Goal: Book appointment/travel/reservation

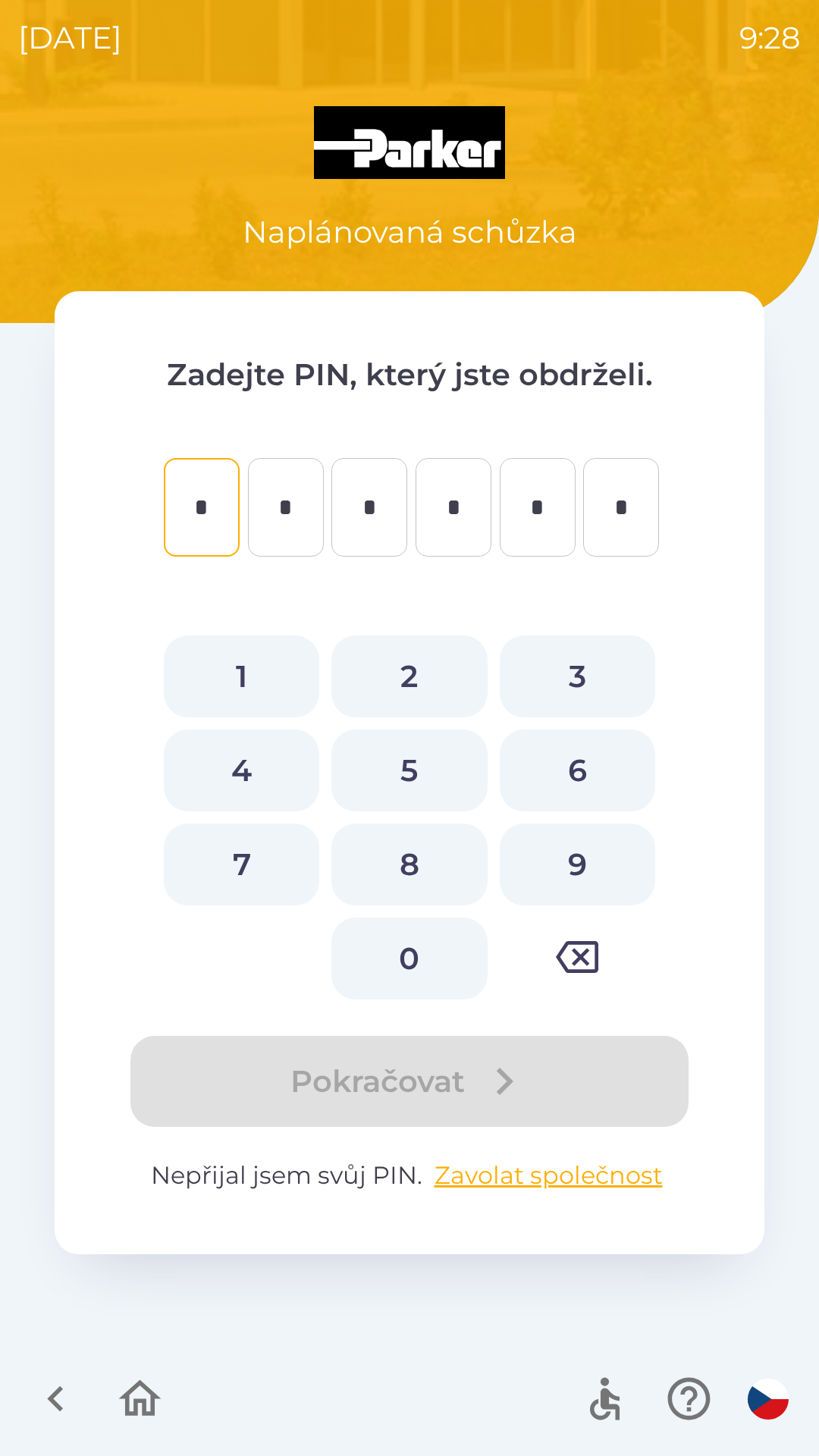
click at [589, 676] on button "3" at bounding box center [577, 676] width 155 height 82
type input "*"
click at [429, 860] on button "8" at bounding box center [409, 864] width 155 height 82
type input "*"
click at [420, 655] on button "2" at bounding box center [409, 676] width 155 height 82
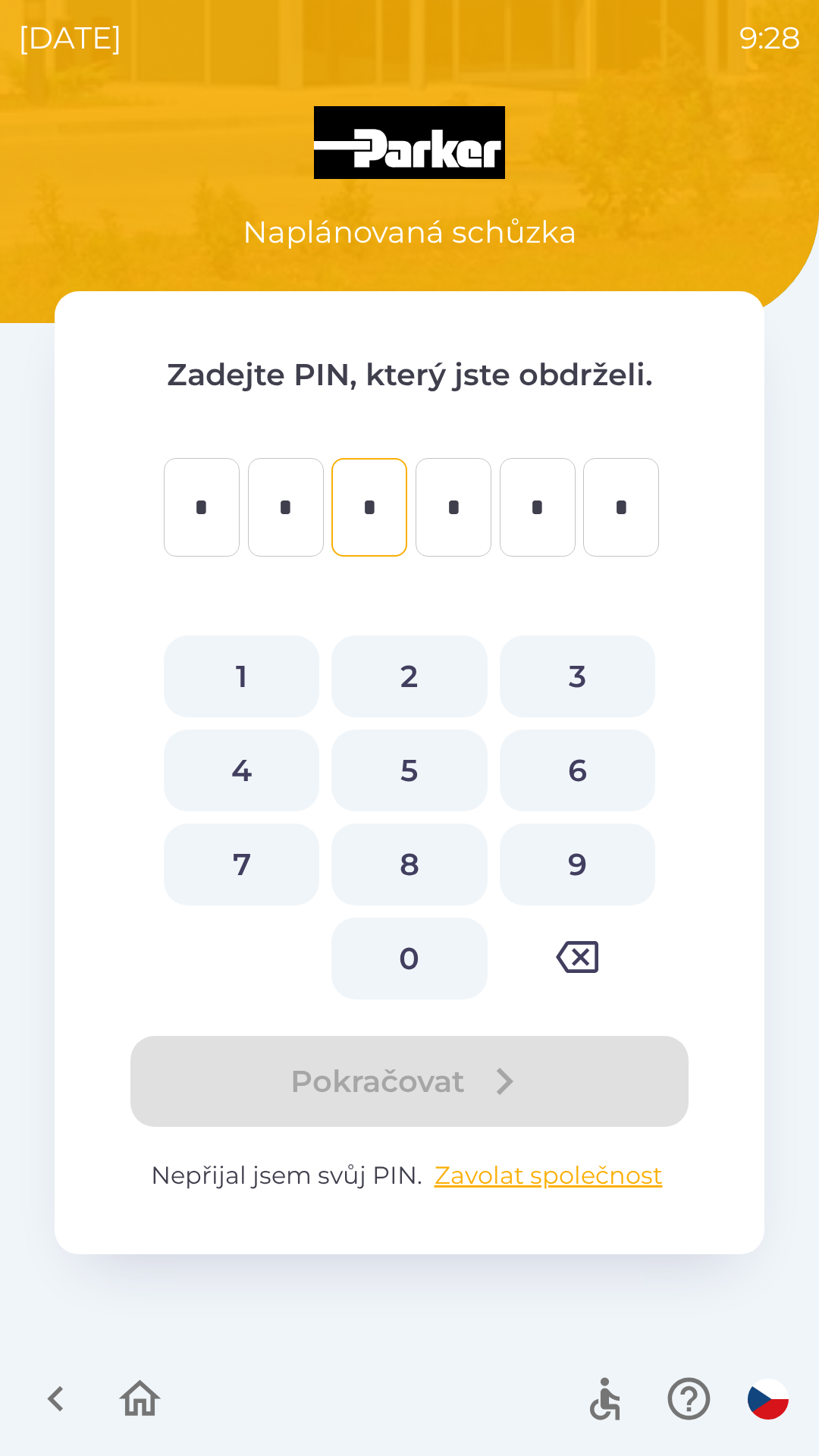
type input "*"
click at [416, 943] on button "0" at bounding box center [409, 958] width 155 height 82
type input "*"
click at [573, 753] on button "6" at bounding box center [577, 769] width 155 height 82
type input "*"
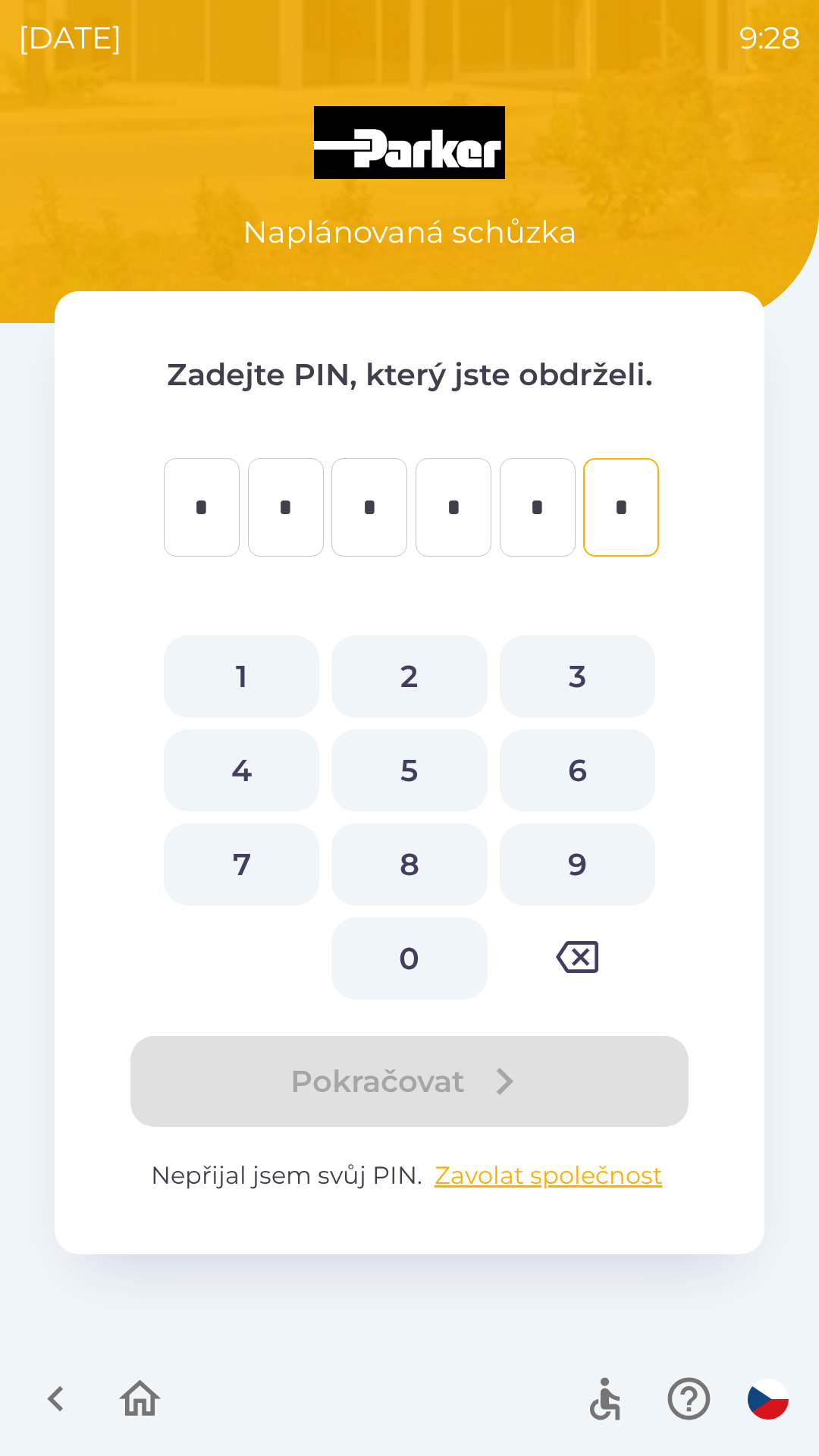
click at [252, 776] on button "4" at bounding box center [242, 769] width 155 height 82
type input "*"
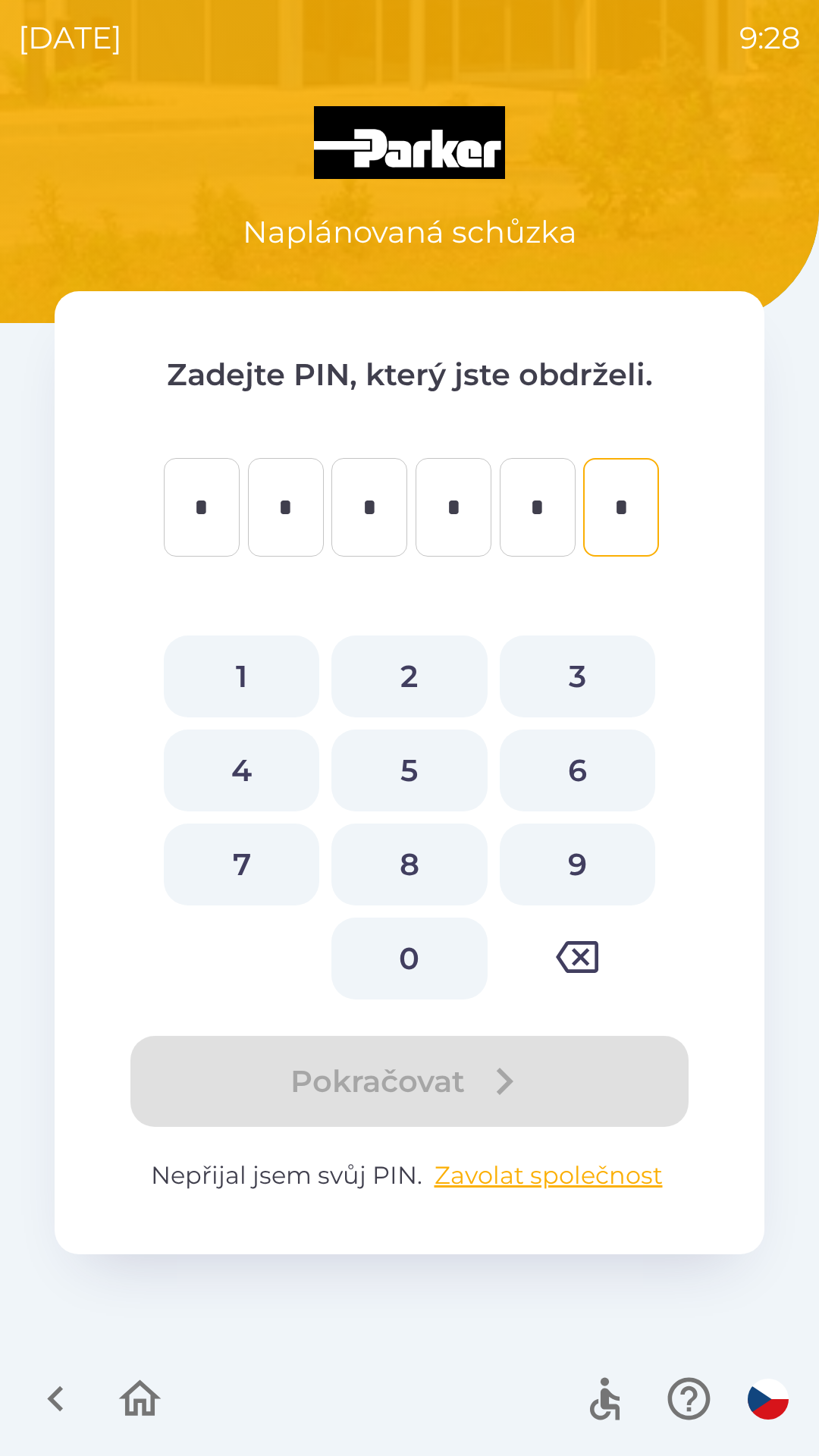
type input "*"
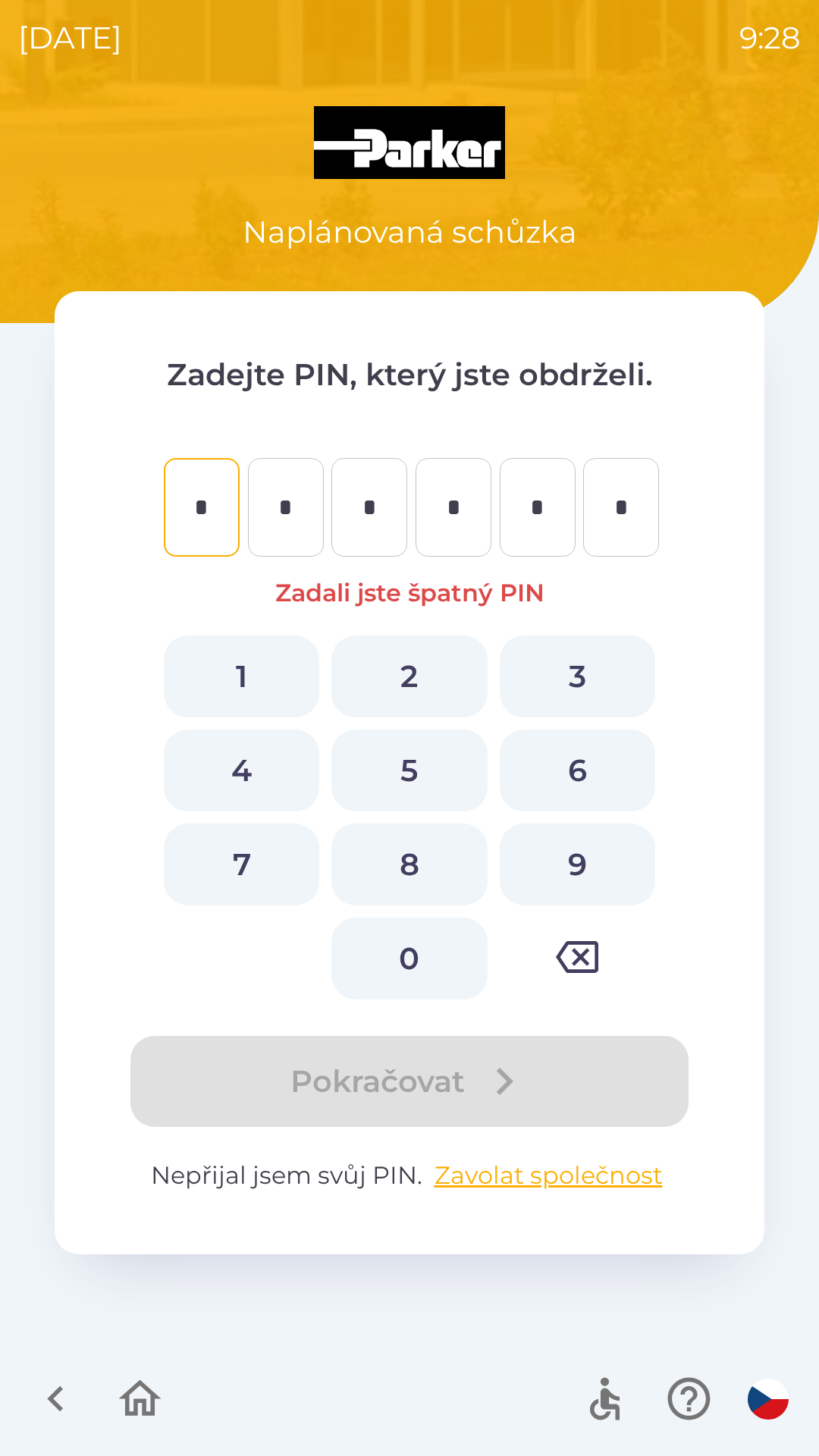
click at [563, 662] on button "3" at bounding box center [577, 676] width 155 height 82
type input "*"
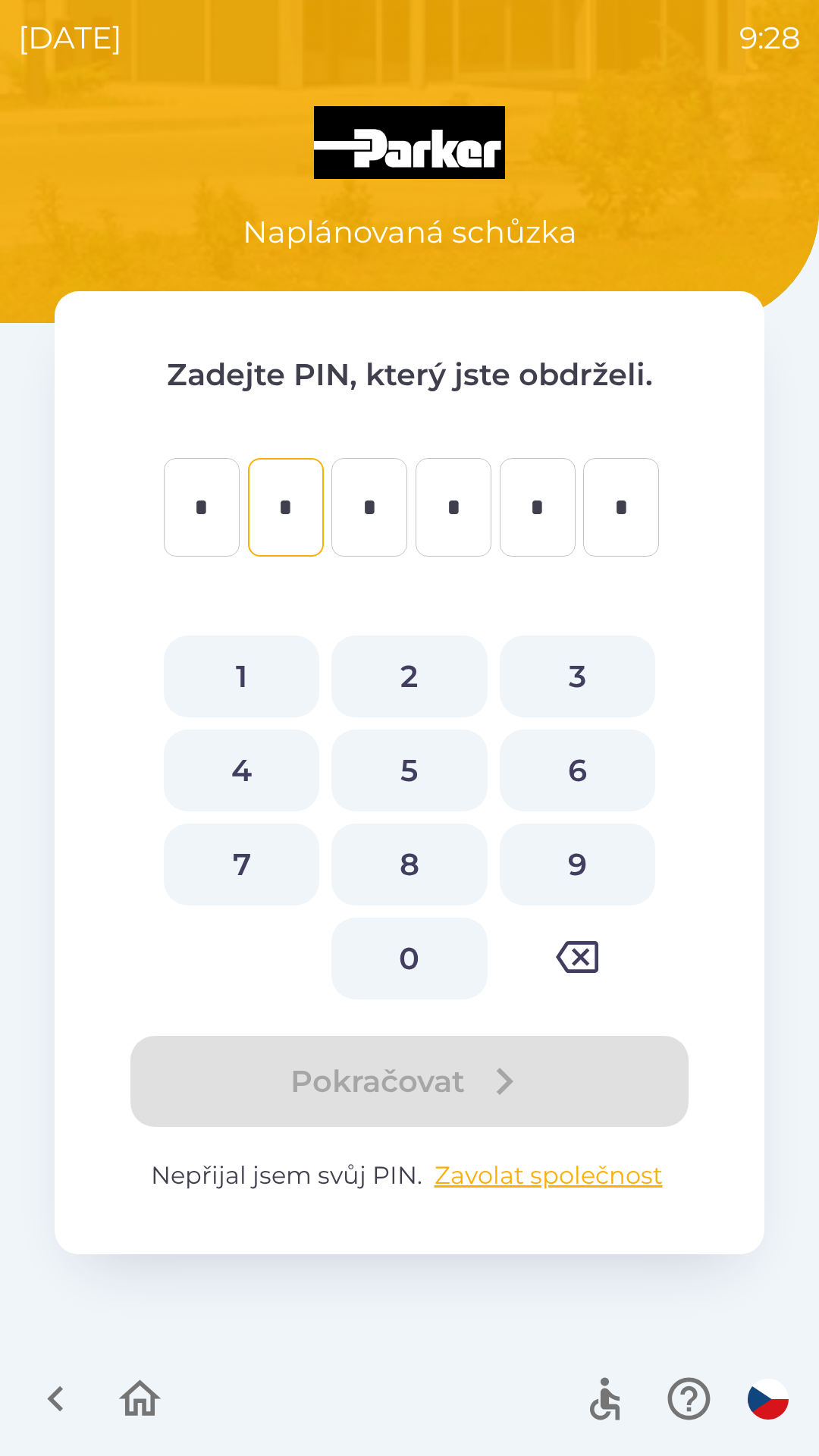
click at [418, 877] on button "8" at bounding box center [409, 864] width 155 height 82
type input "*"
click at [419, 681] on button "2" at bounding box center [409, 676] width 155 height 82
type input "*"
click at [419, 960] on button "0" at bounding box center [409, 958] width 155 height 82
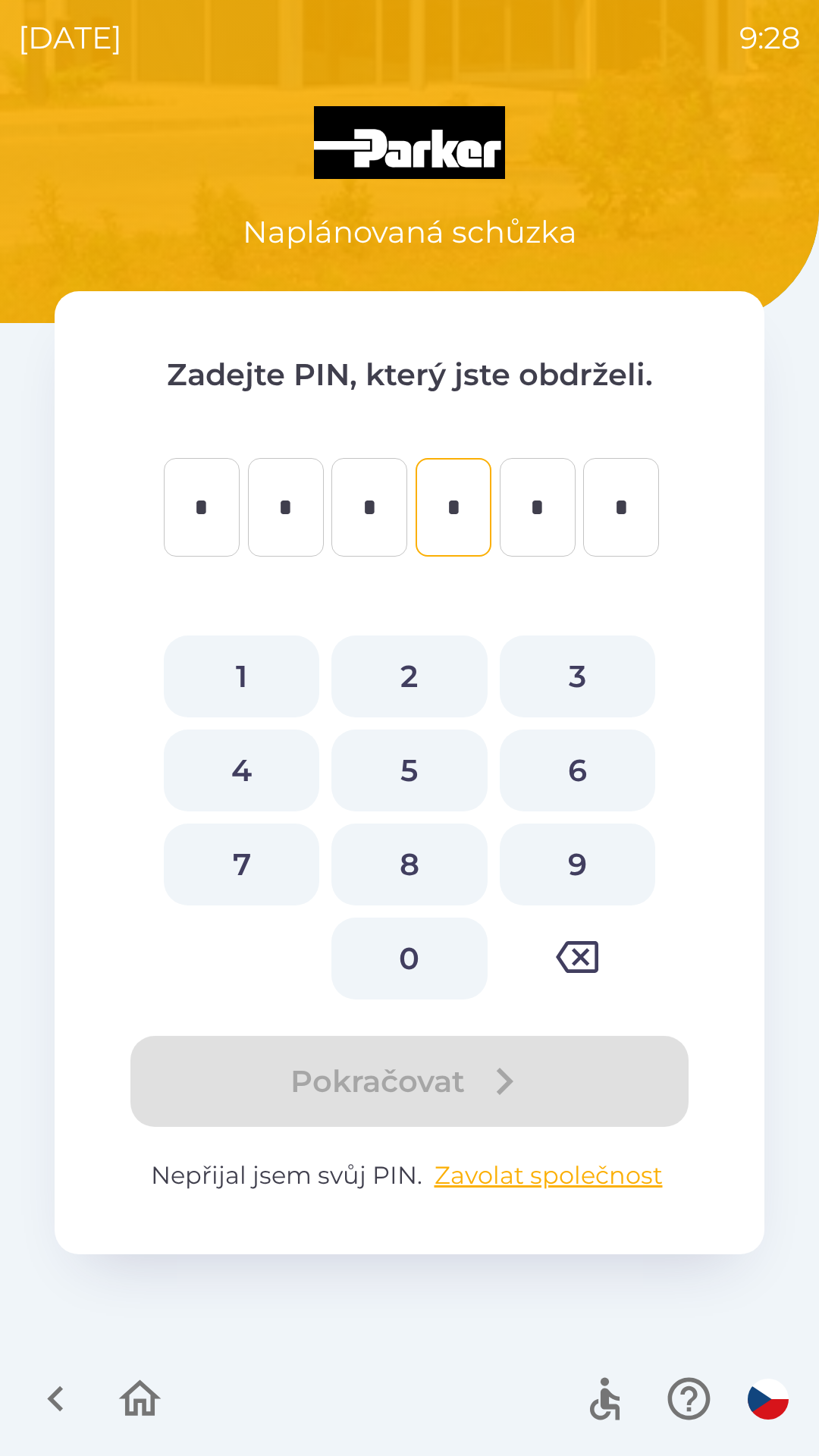
type input "*"
click at [585, 775] on button "6" at bounding box center [577, 769] width 155 height 82
type input "*"
click at [252, 782] on button "4" at bounding box center [242, 769] width 155 height 82
type input "*"
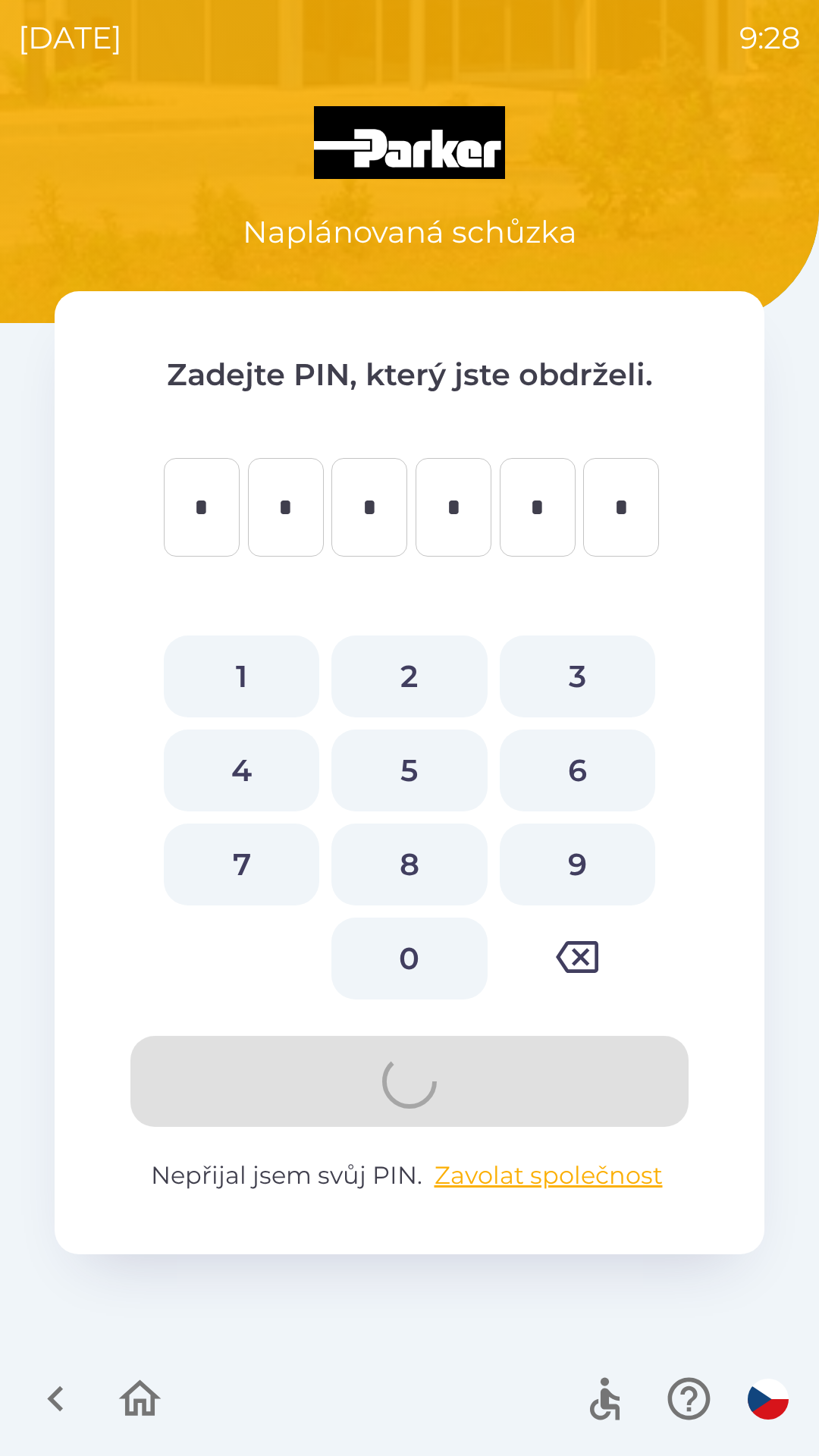
type input "*"
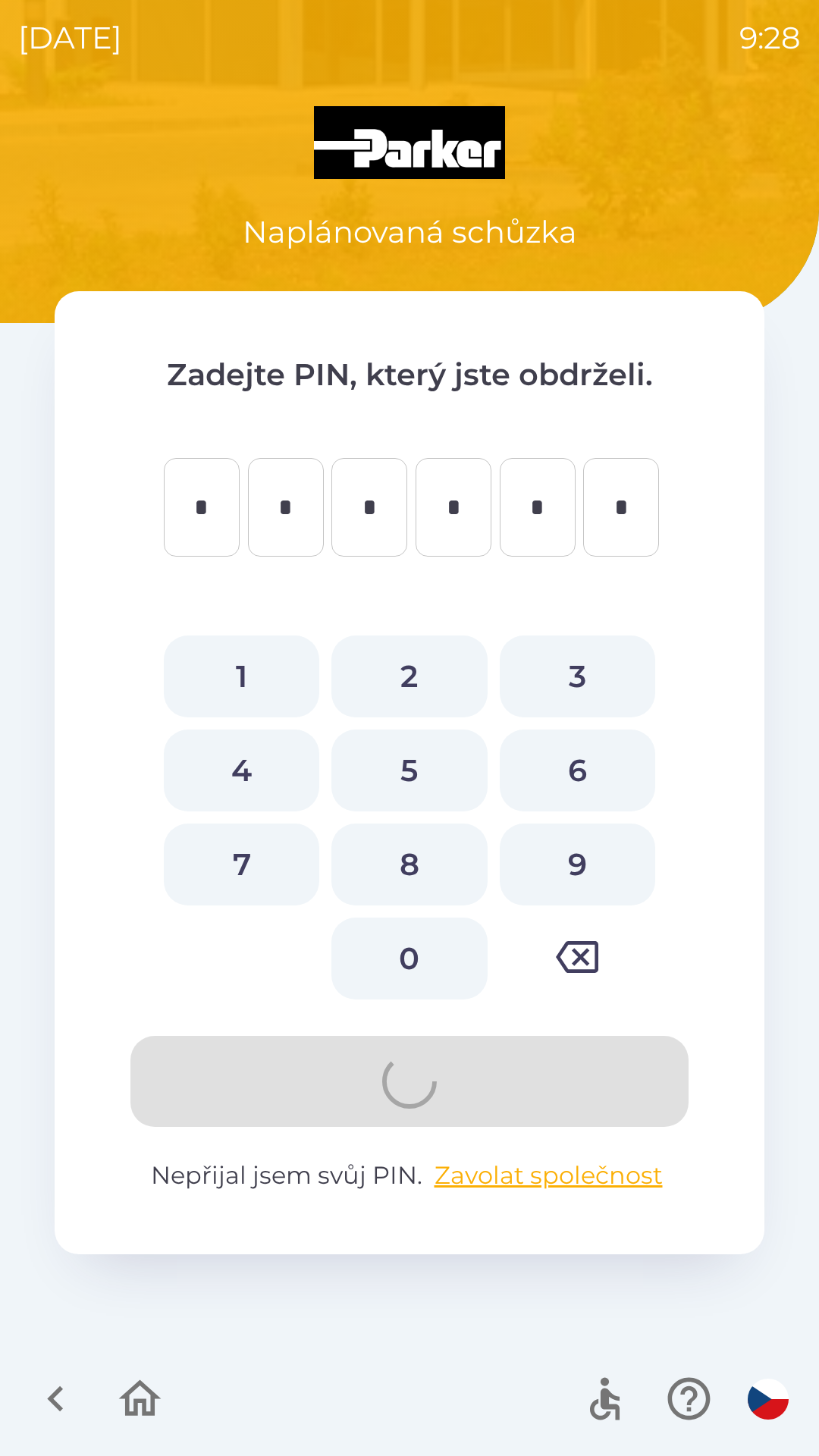
type input "*"
click at [571, 967] on icon "button" at bounding box center [576, 956] width 42 height 42
click at [66, 1389] on icon "button" at bounding box center [56, 1398] width 51 height 51
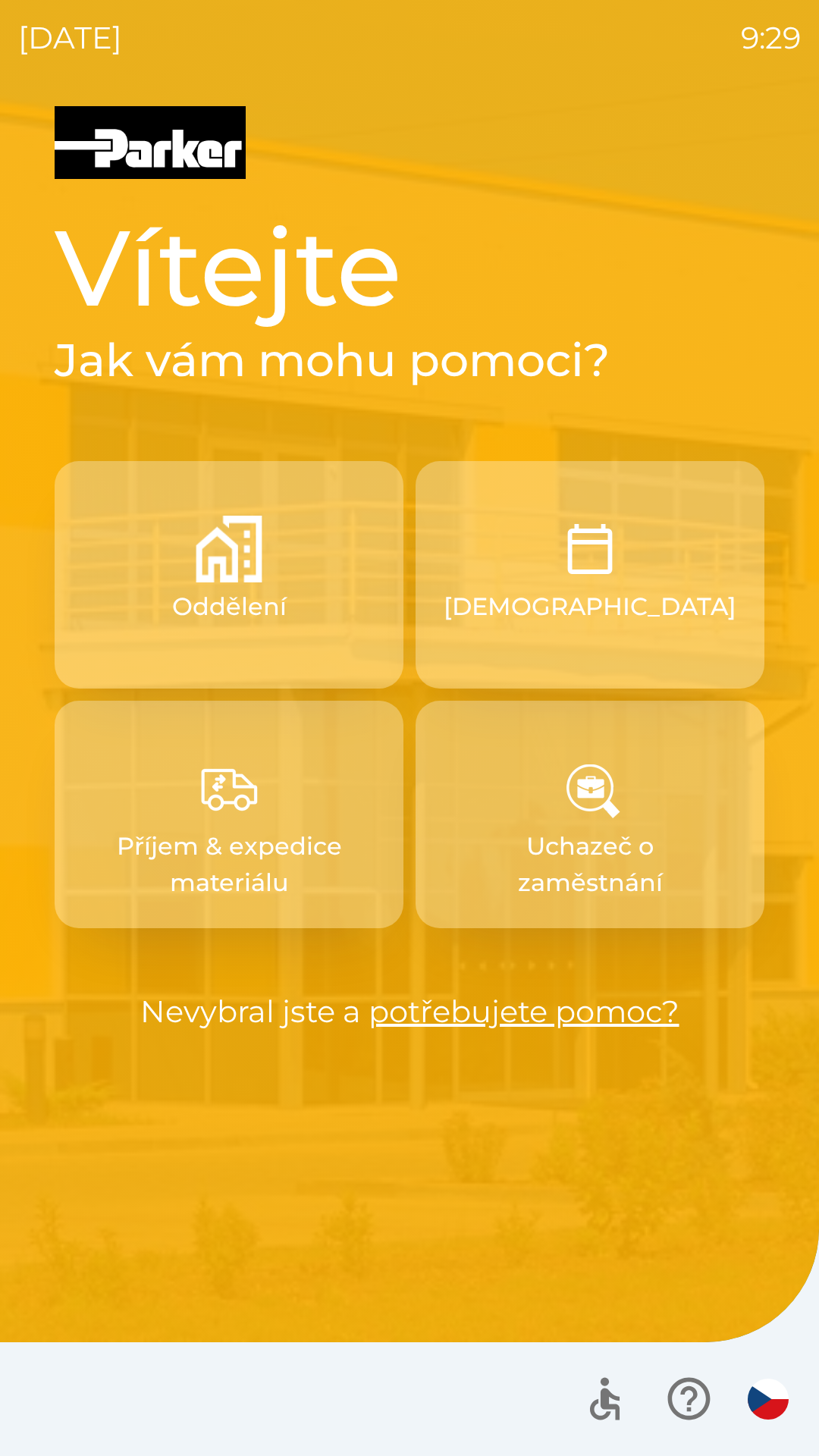
click at [371, 615] on button "Oddělení" at bounding box center [229, 575] width 349 height 227
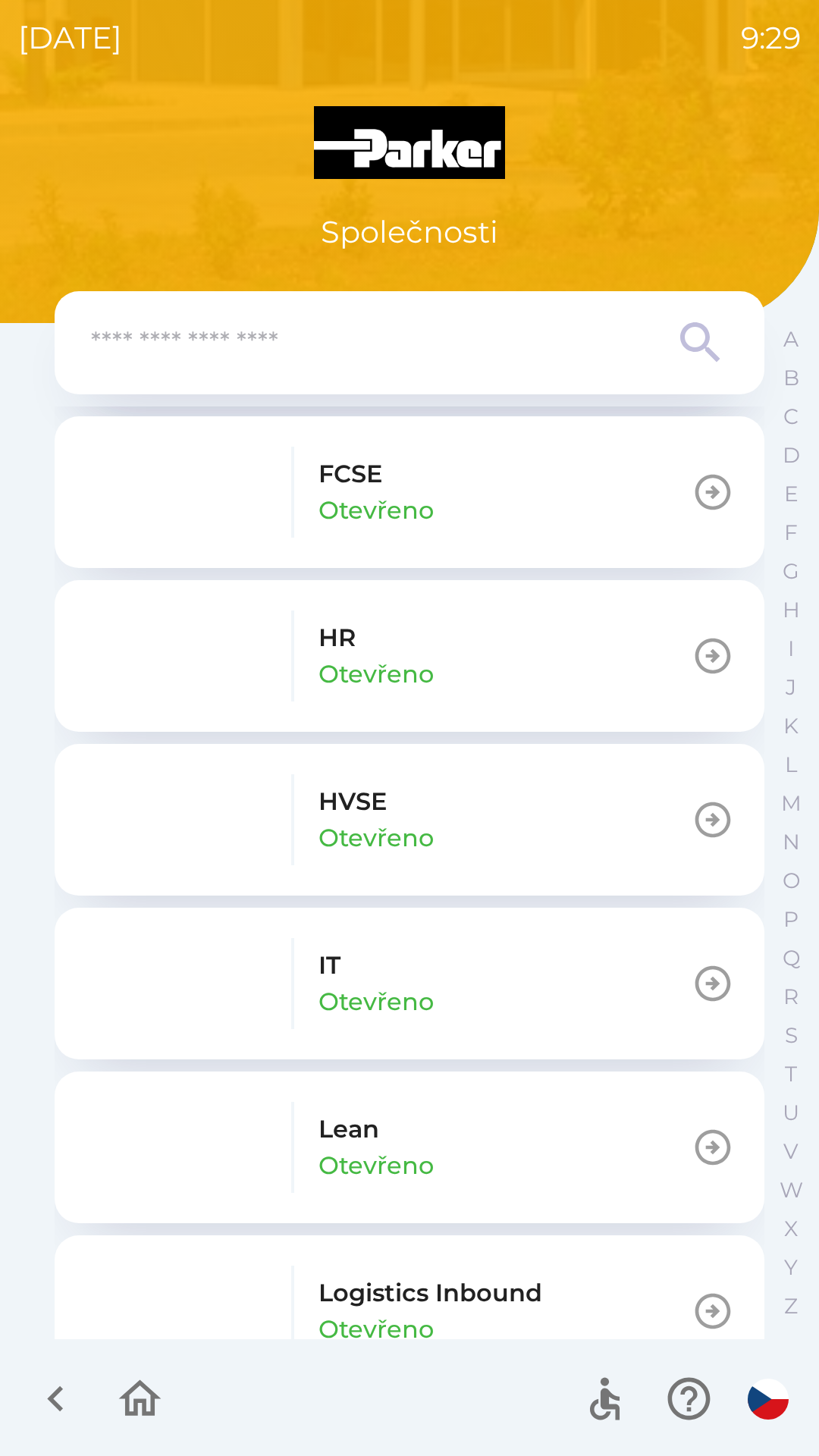
scroll to position [511, 0]
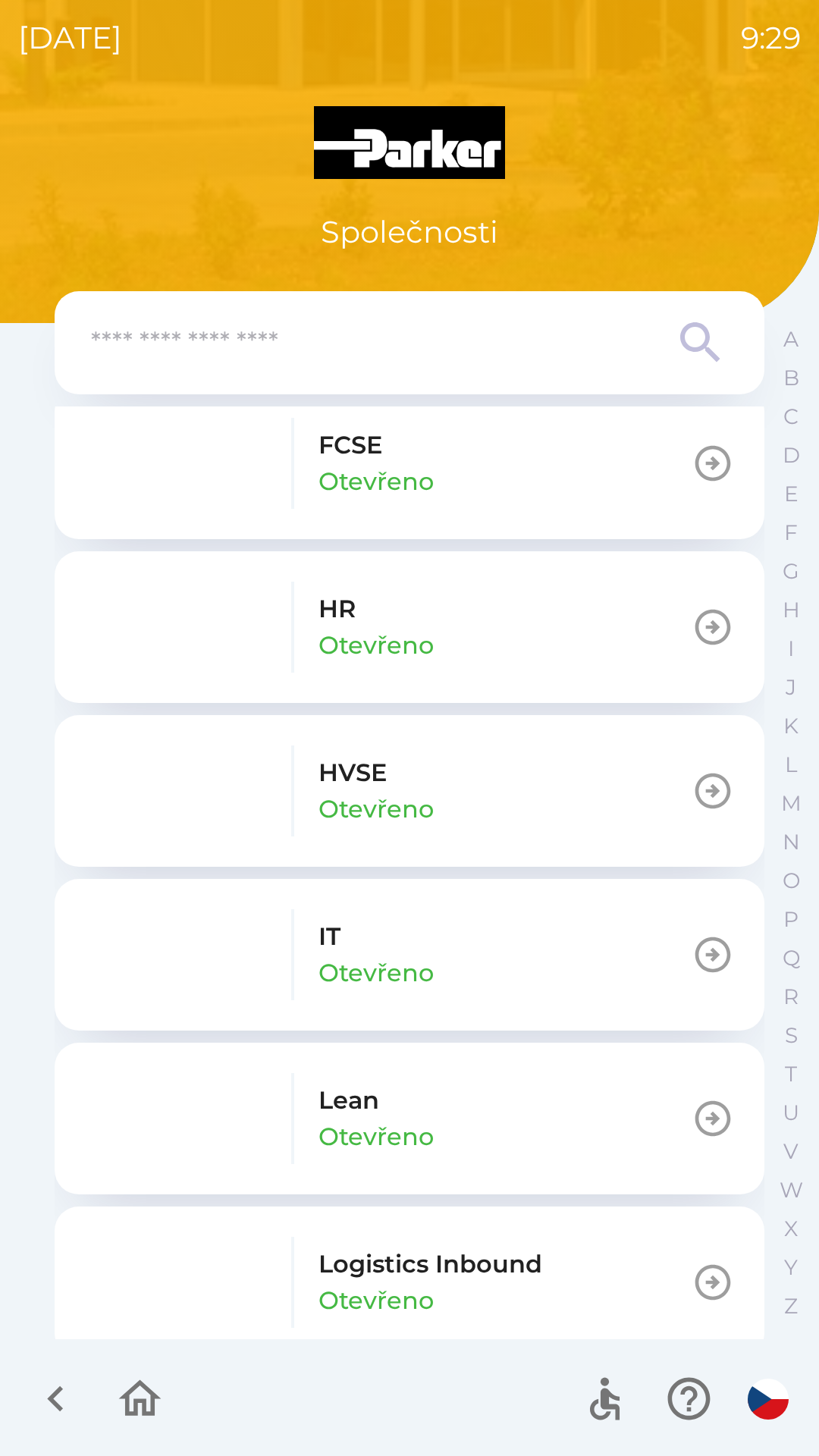
click at [458, 929] on button "IT Otevřeno" at bounding box center [410, 954] width 710 height 152
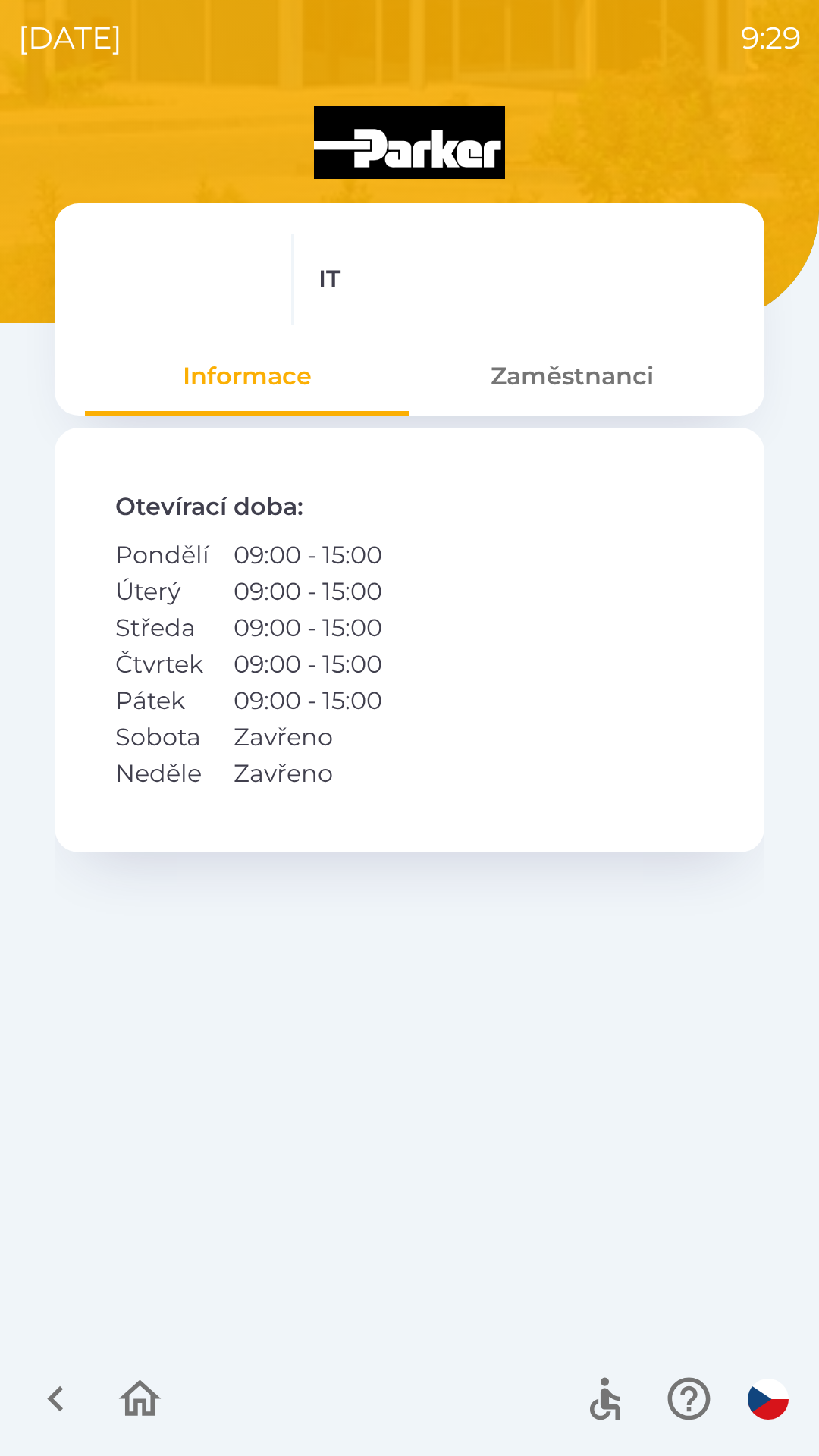
click at [53, 1400] on icon "button" at bounding box center [55, 1398] width 16 height 26
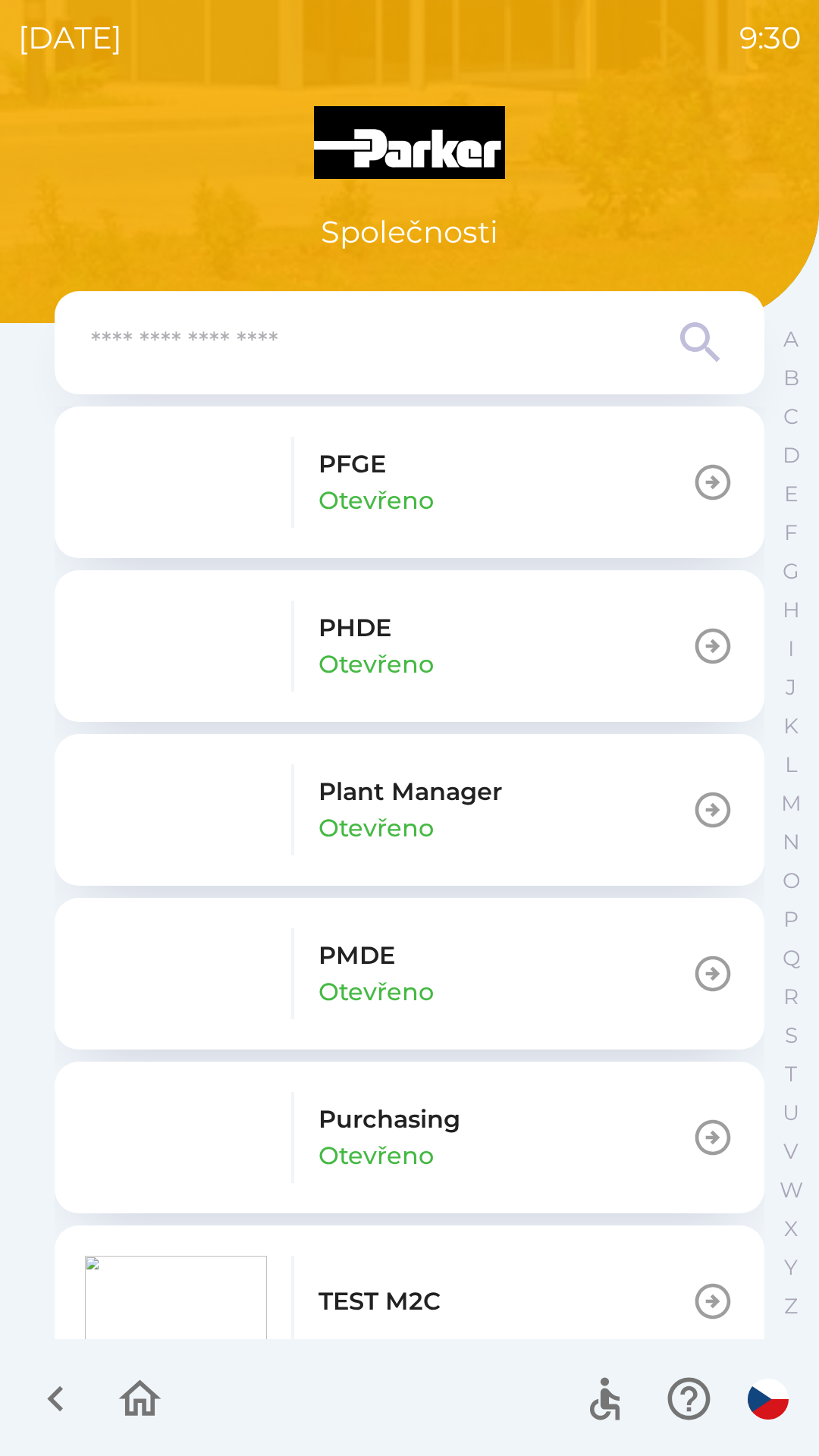
scroll to position [1972, 0]
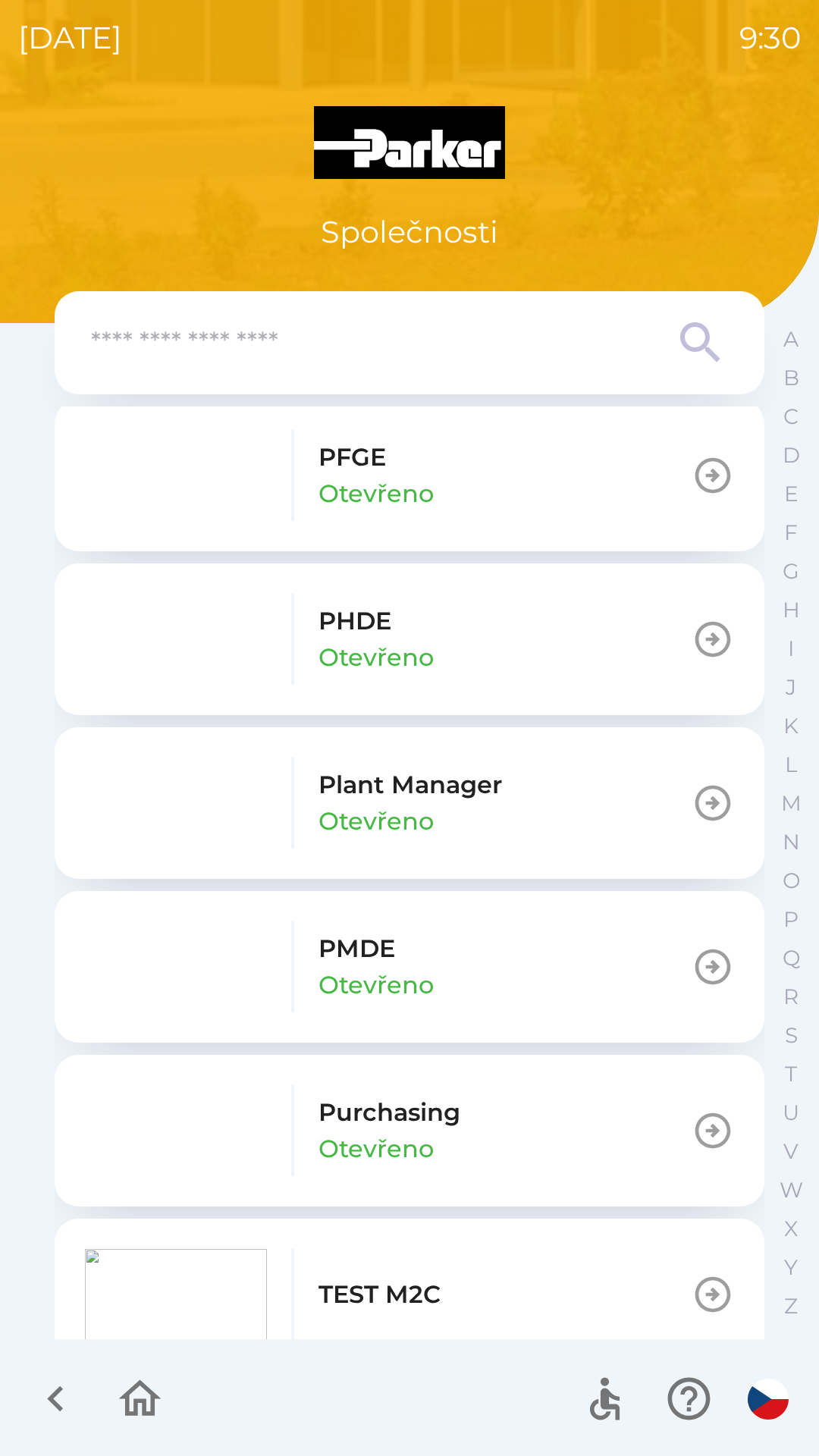
click at [502, 342] on input "text" at bounding box center [379, 343] width 576 height 41
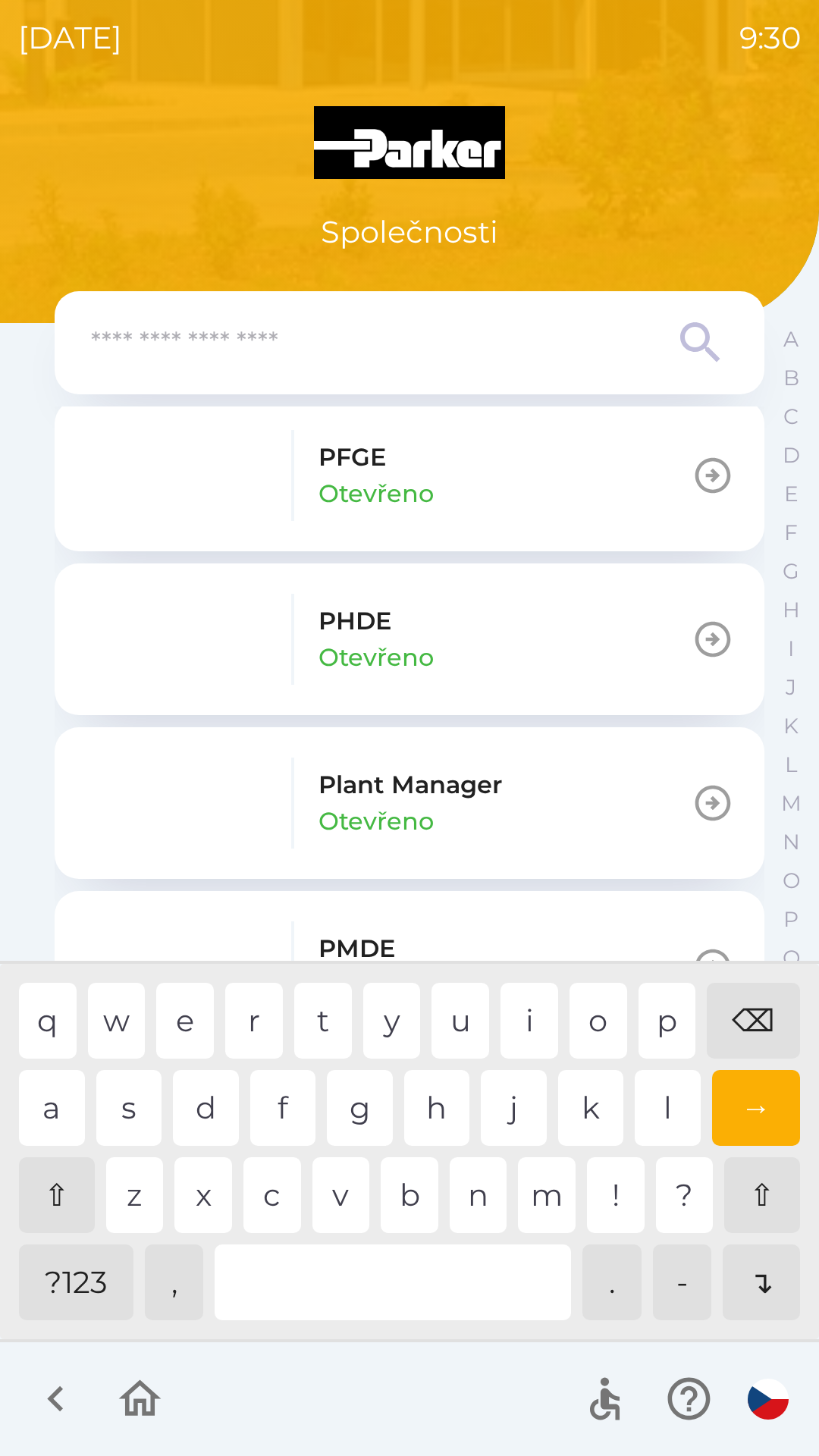
click at [499, 616] on button "PHDE Otevřeno" at bounding box center [410, 639] width 710 height 152
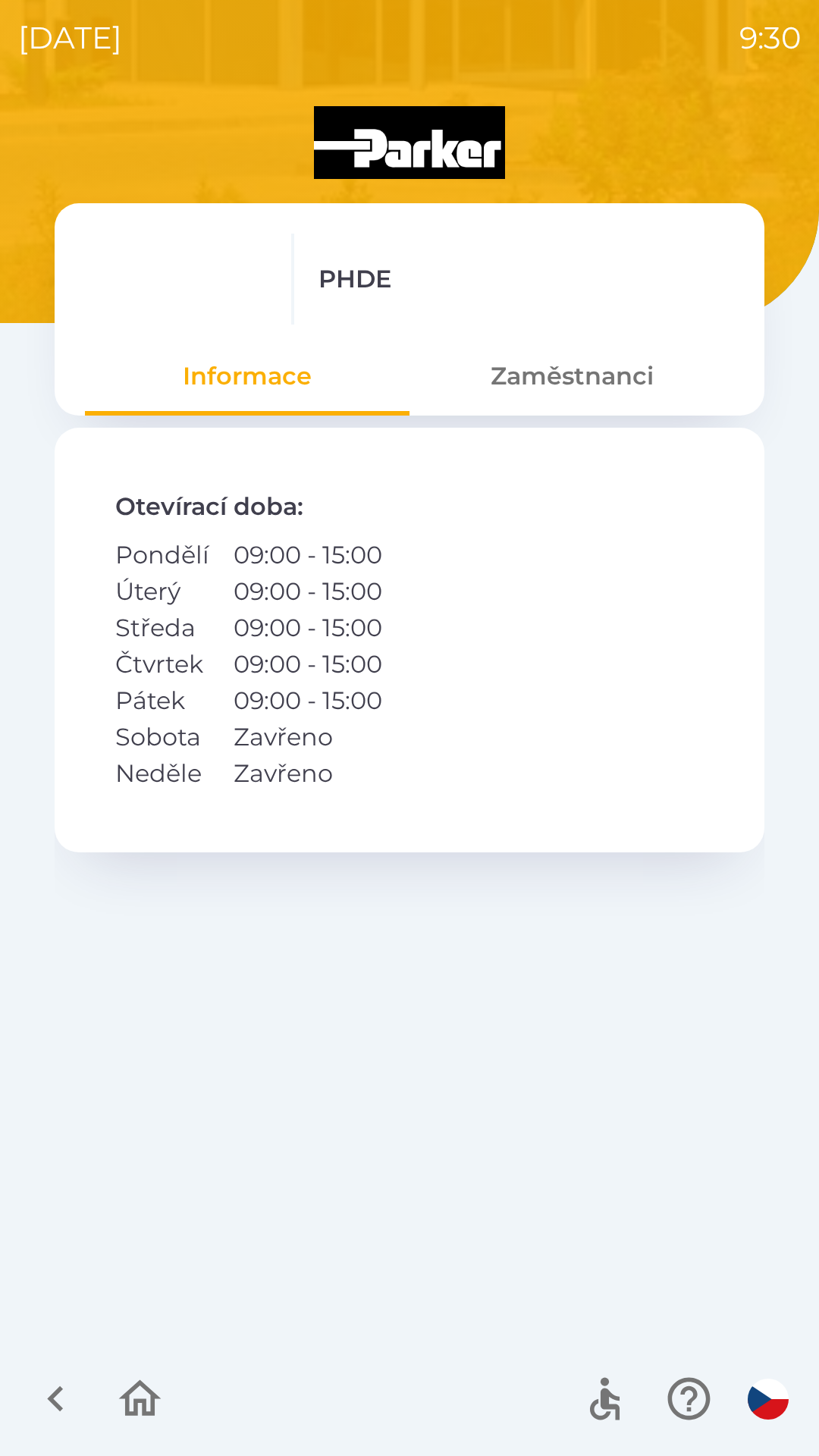
click at [567, 378] on button "Zaměstnanci" at bounding box center [572, 376] width 325 height 55
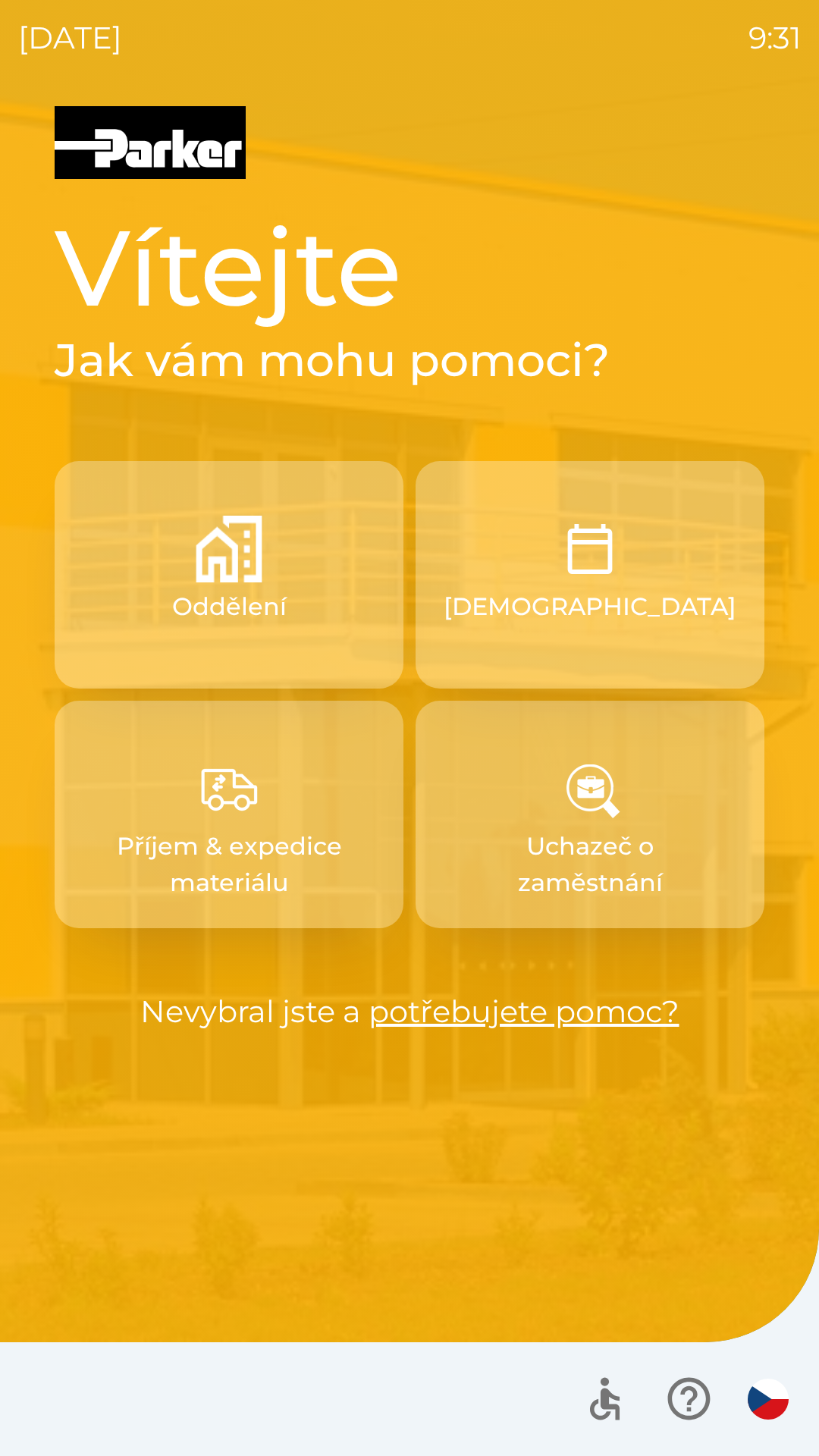
click at [520, 615] on button "[DEMOGRAPHIC_DATA]" at bounding box center [590, 575] width 349 height 227
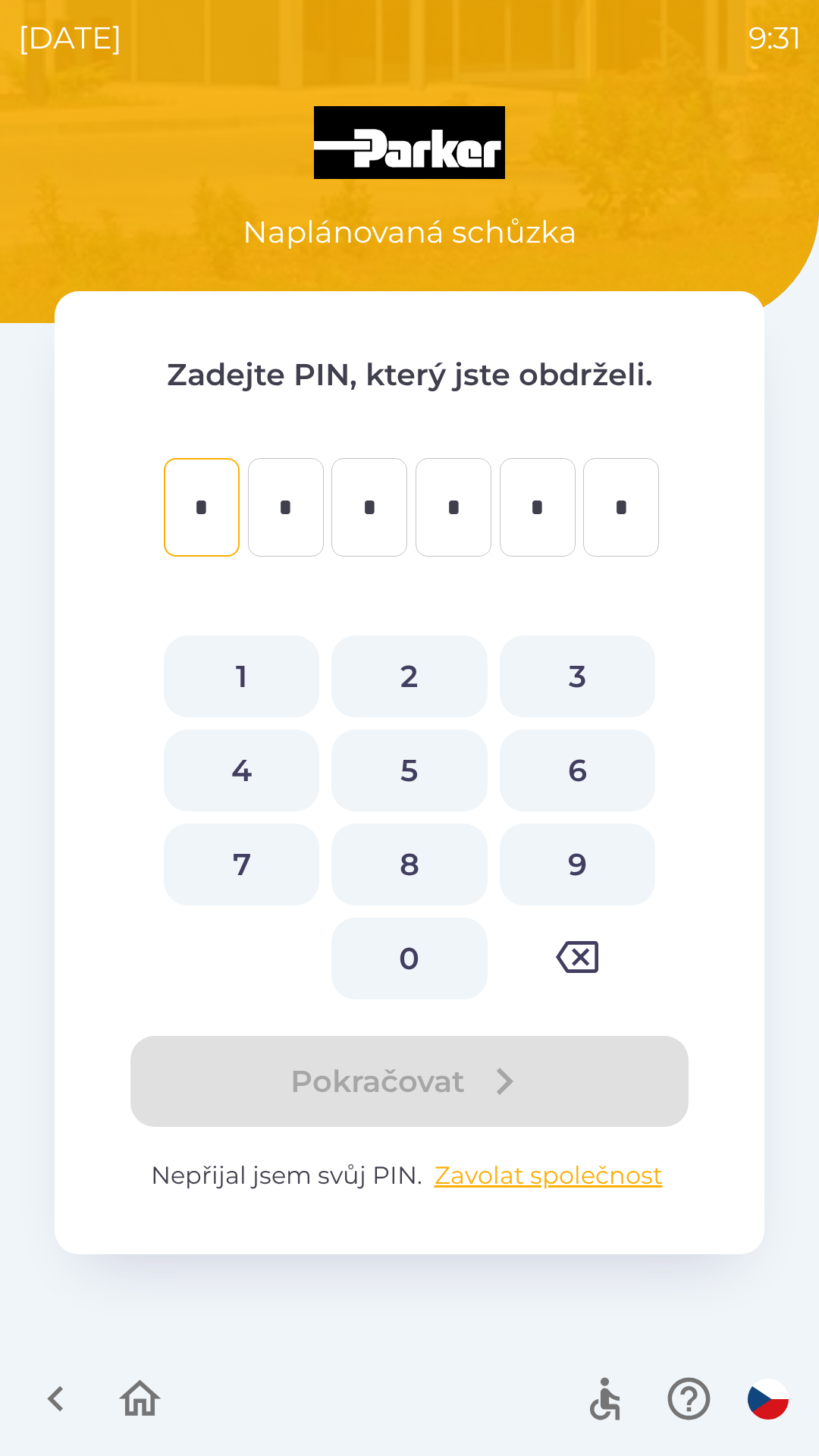
click at [568, 665] on button "3" at bounding box center [577, 676] width 155 height 82
type input "*"
click at [425, 860] on button "8" at bounding box center [409, 864] width 155 height 82
type input "*"
click at [415, 665] on button "2" at bounding box center [409, 676] width 155 height 82
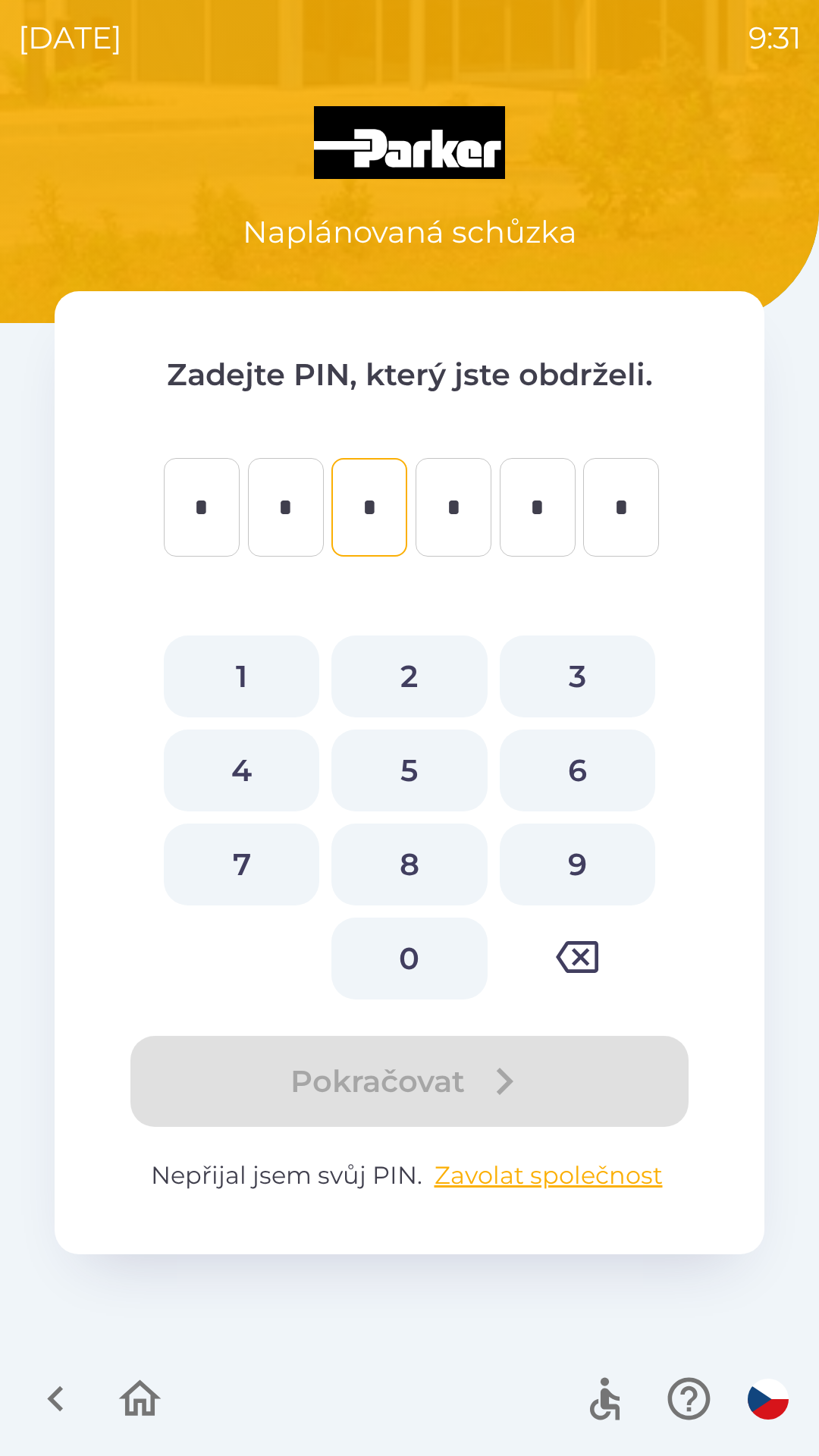
type input "*"
click at [430, 960] on button "0" at bounding box center [409, 958] width 155 height 82
type input "*"
click at [551, 760] on button "6" at bounding box center [577, 769] width 155 height 82
type input "*"
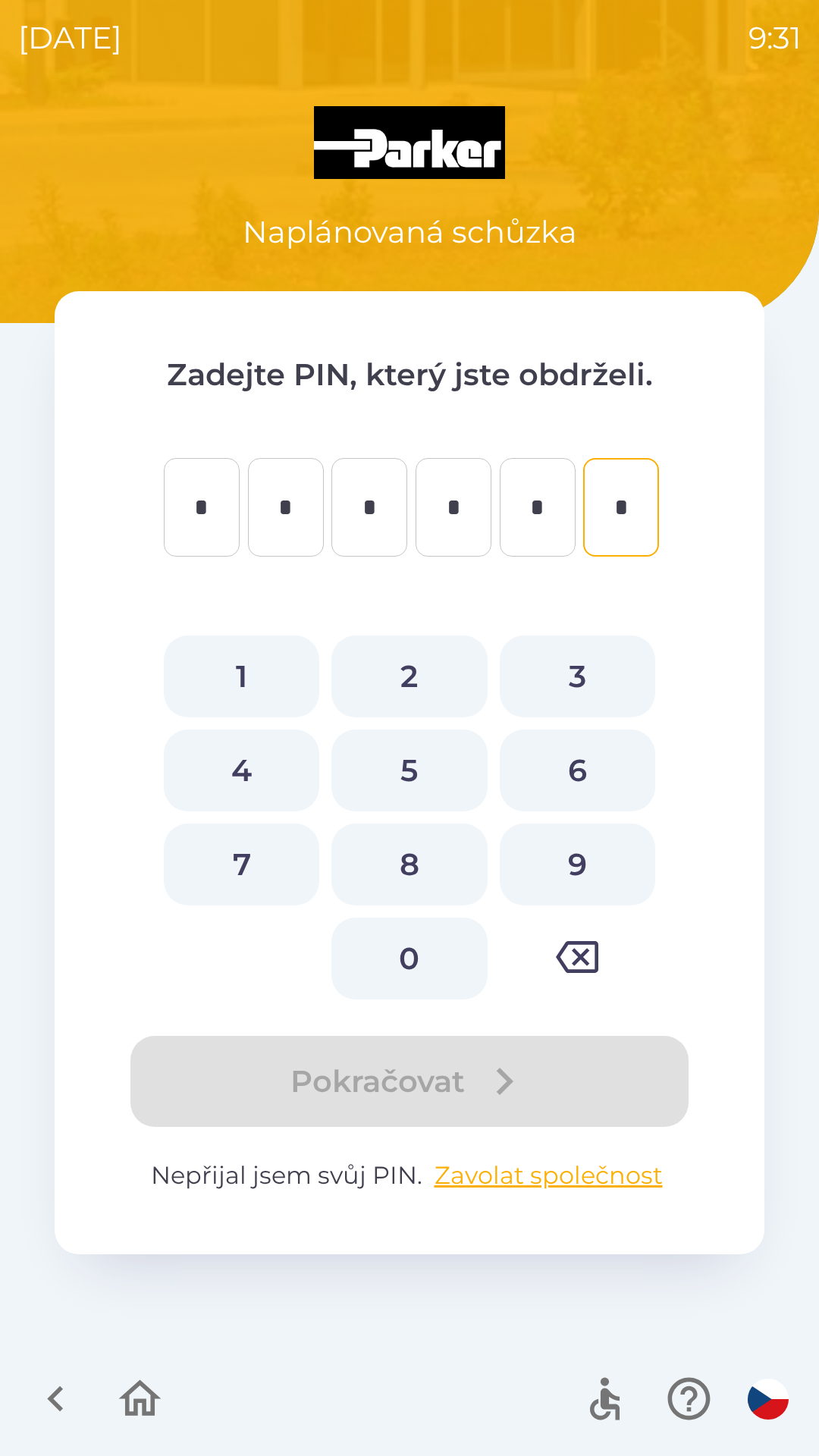
click at [246, 763] on button "4" at bounding box center [242, 769] width 155 height 82
type input "*"
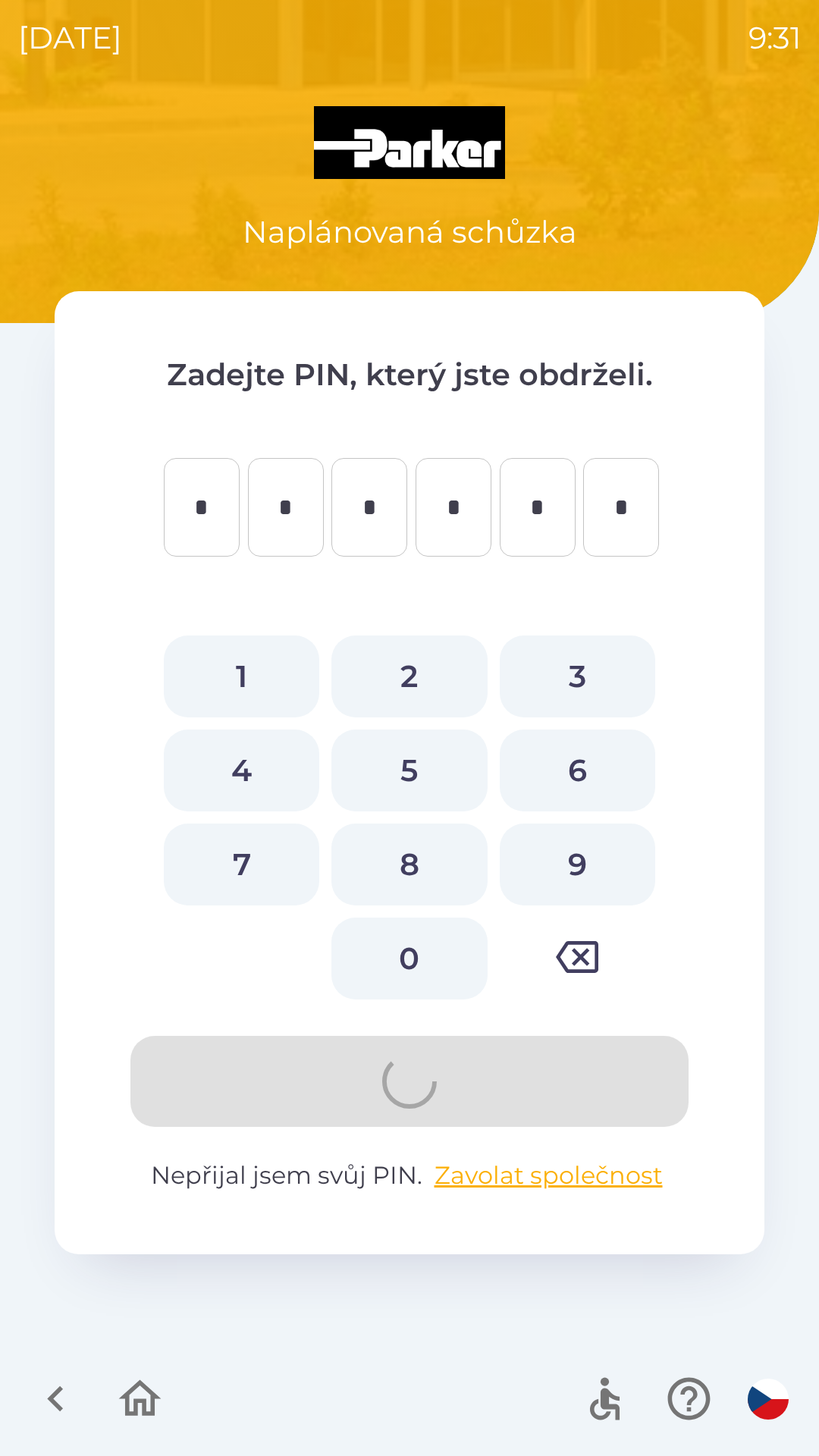
type input "*"
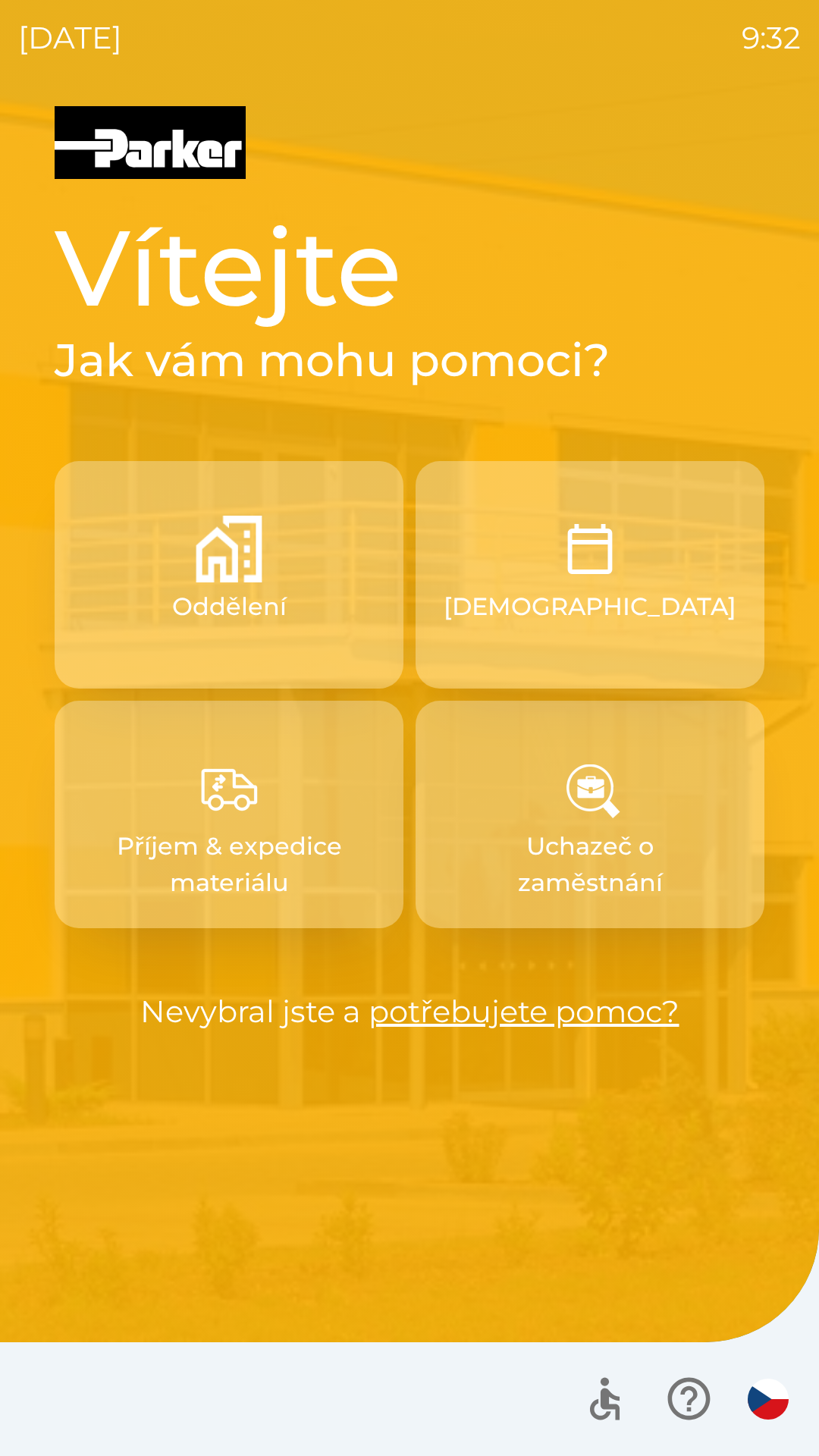
click at [579, 620] on p "[DEMOGRAPHIC_DATA]" at bounding box center [590, 606] width 292 height 36
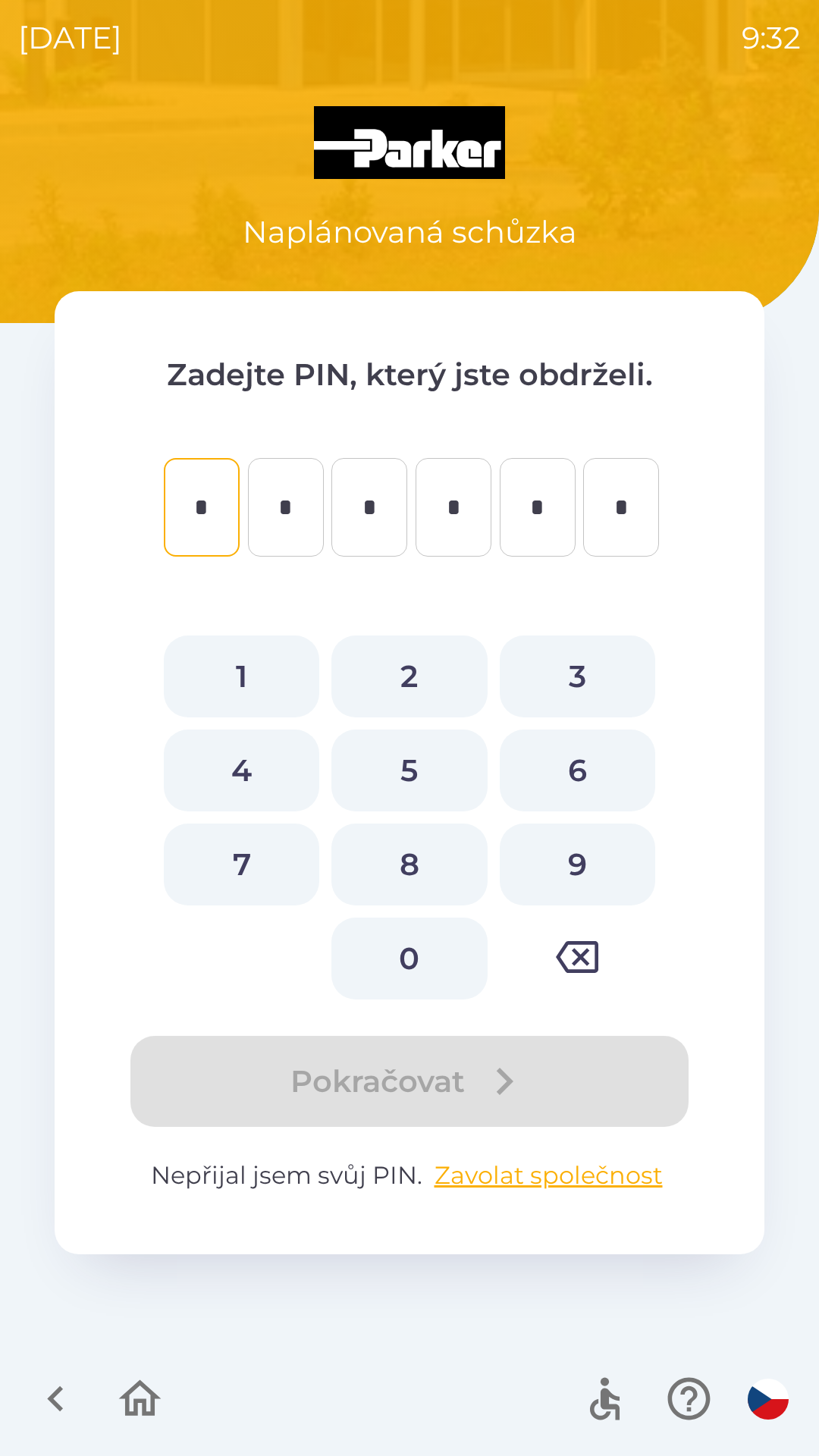
click at [586, 675] on button "3" at bounding box center [577, 676] width 155 height 82
type input "*"
click at [439, 845] on button "8" at bounding box center [409, 864] width 155 height 82
type input "*"
click at [427, 663] on button "2" at bounding box center [409, 676] width 155 height 82
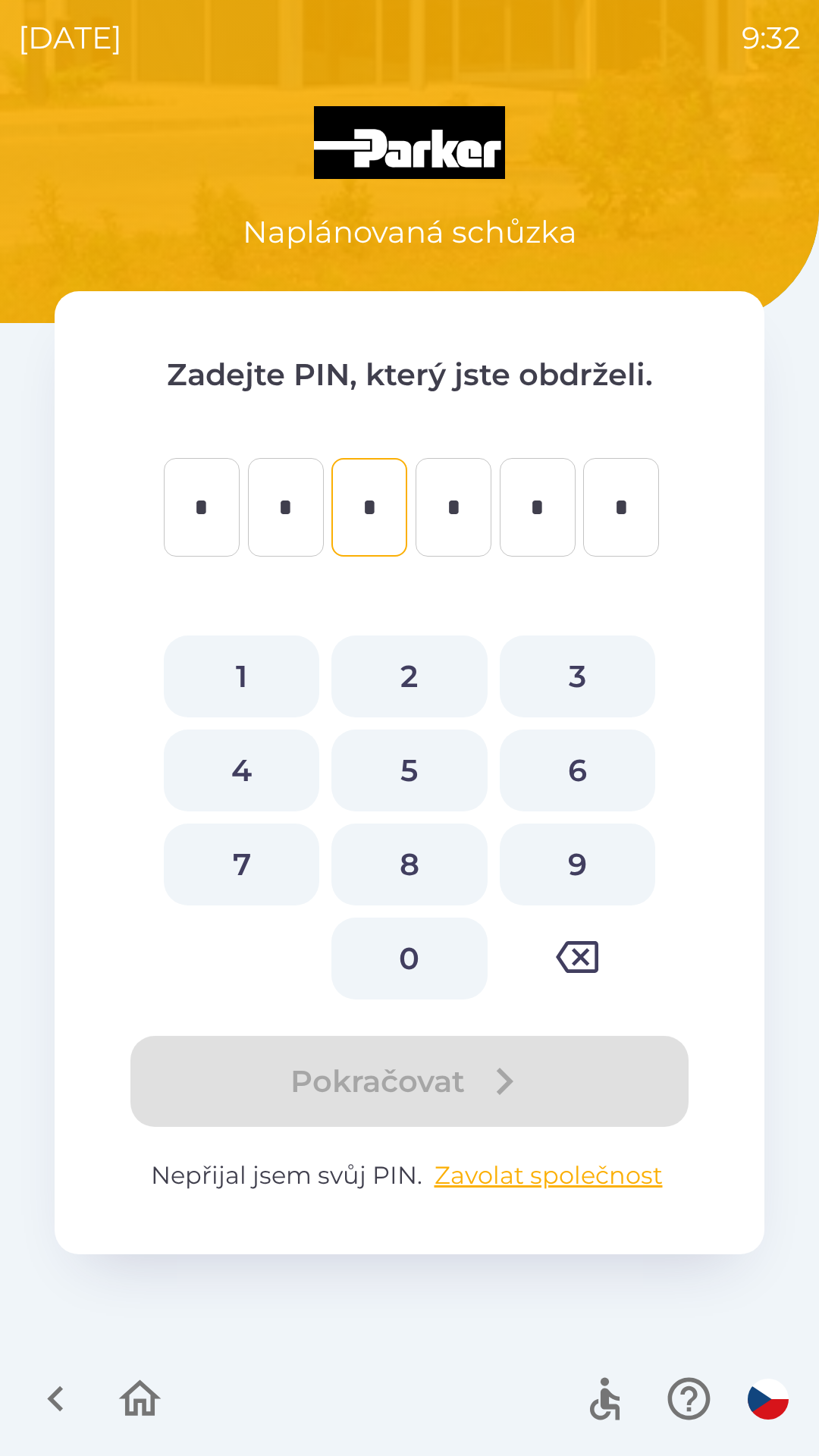
type input "*"
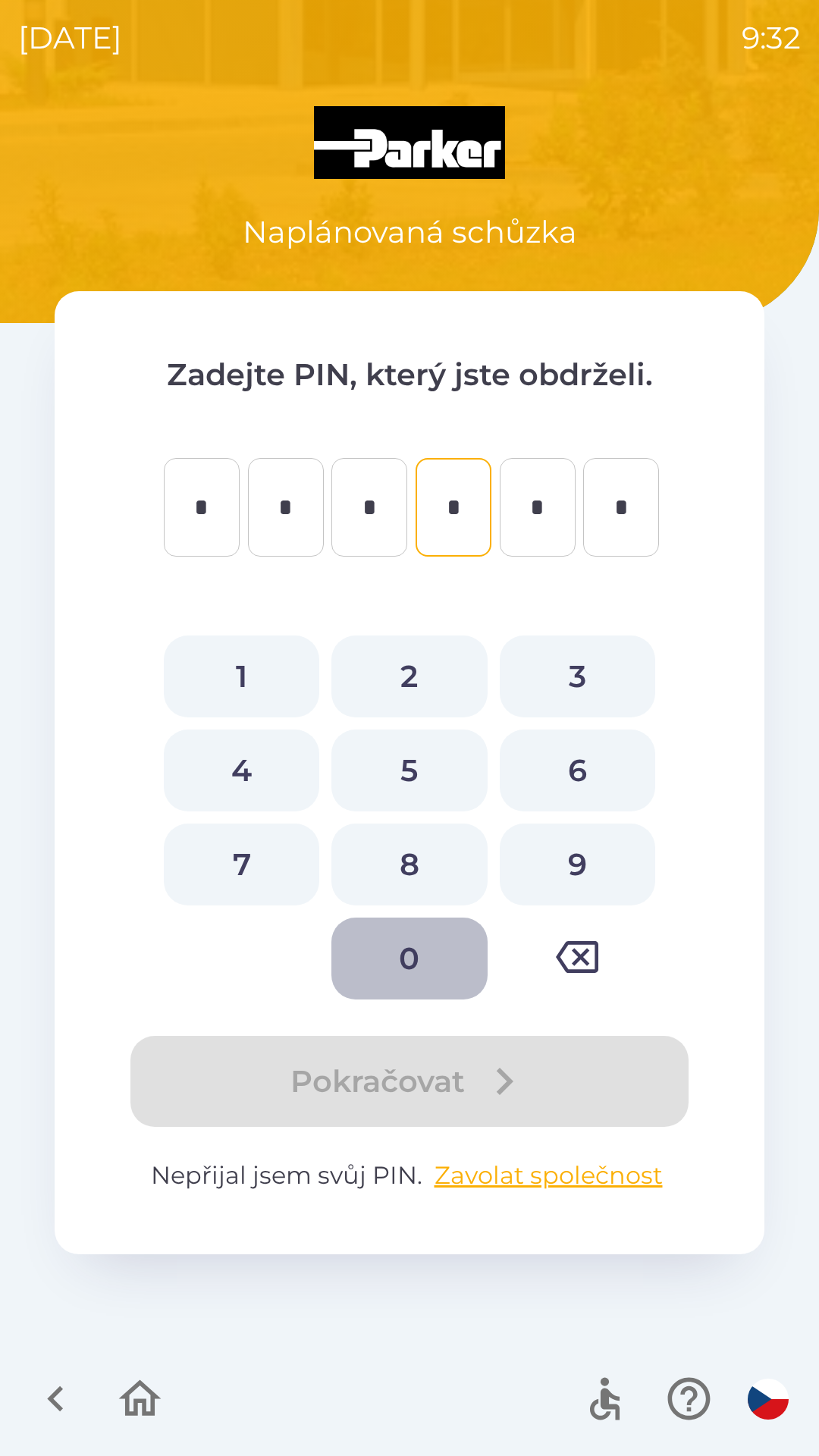
click at [424, 952] on button "0" at bounding box center [409, 958] width 155 height 82
type input "*"
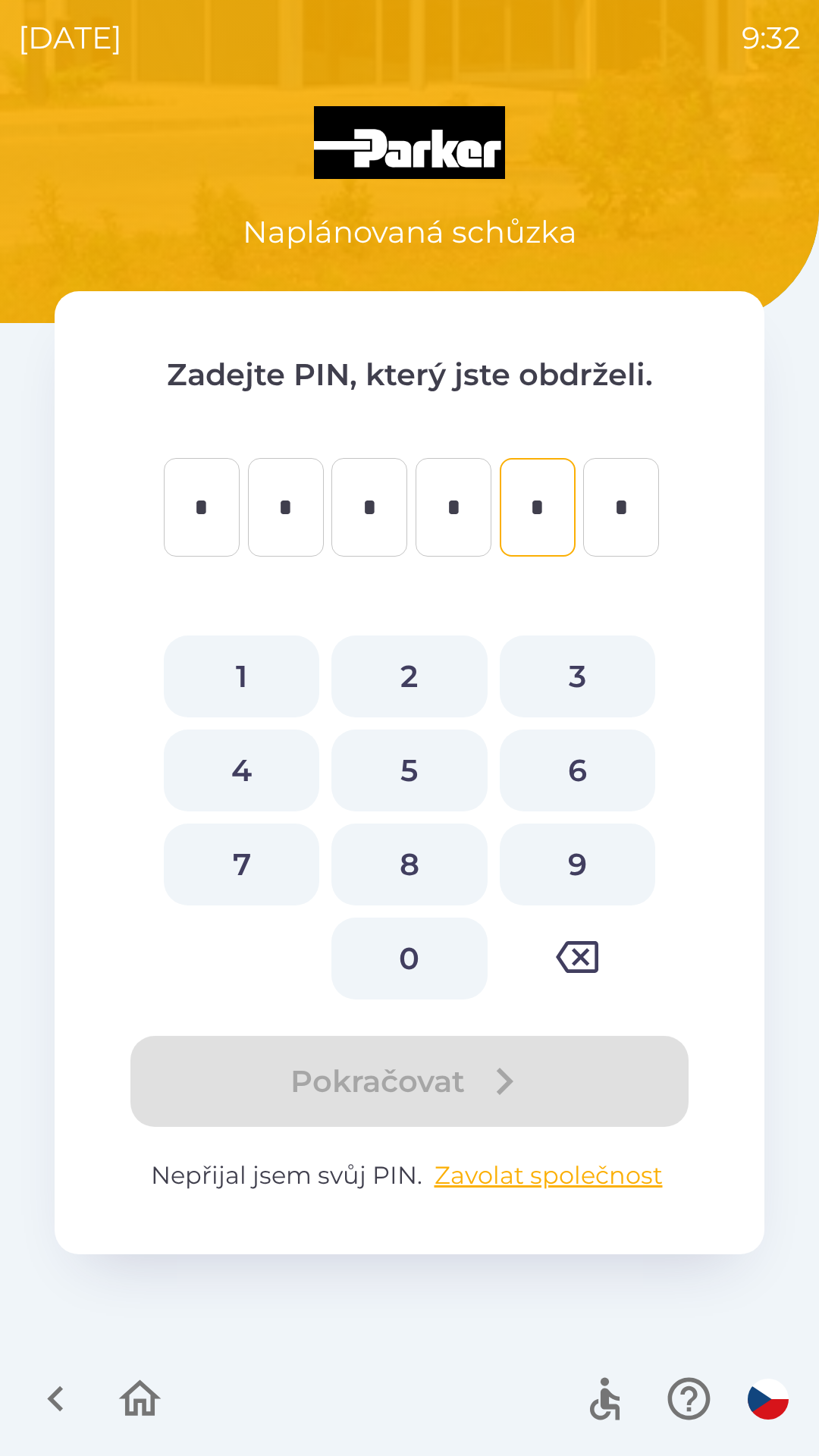
click at [603, 758] on button "6" at bounding box center [577, 769] width 155 height 82
type input "*"
click at [253, 755] on button "4" at bounding box center [242, 769] width 155 height 82
type input "*"
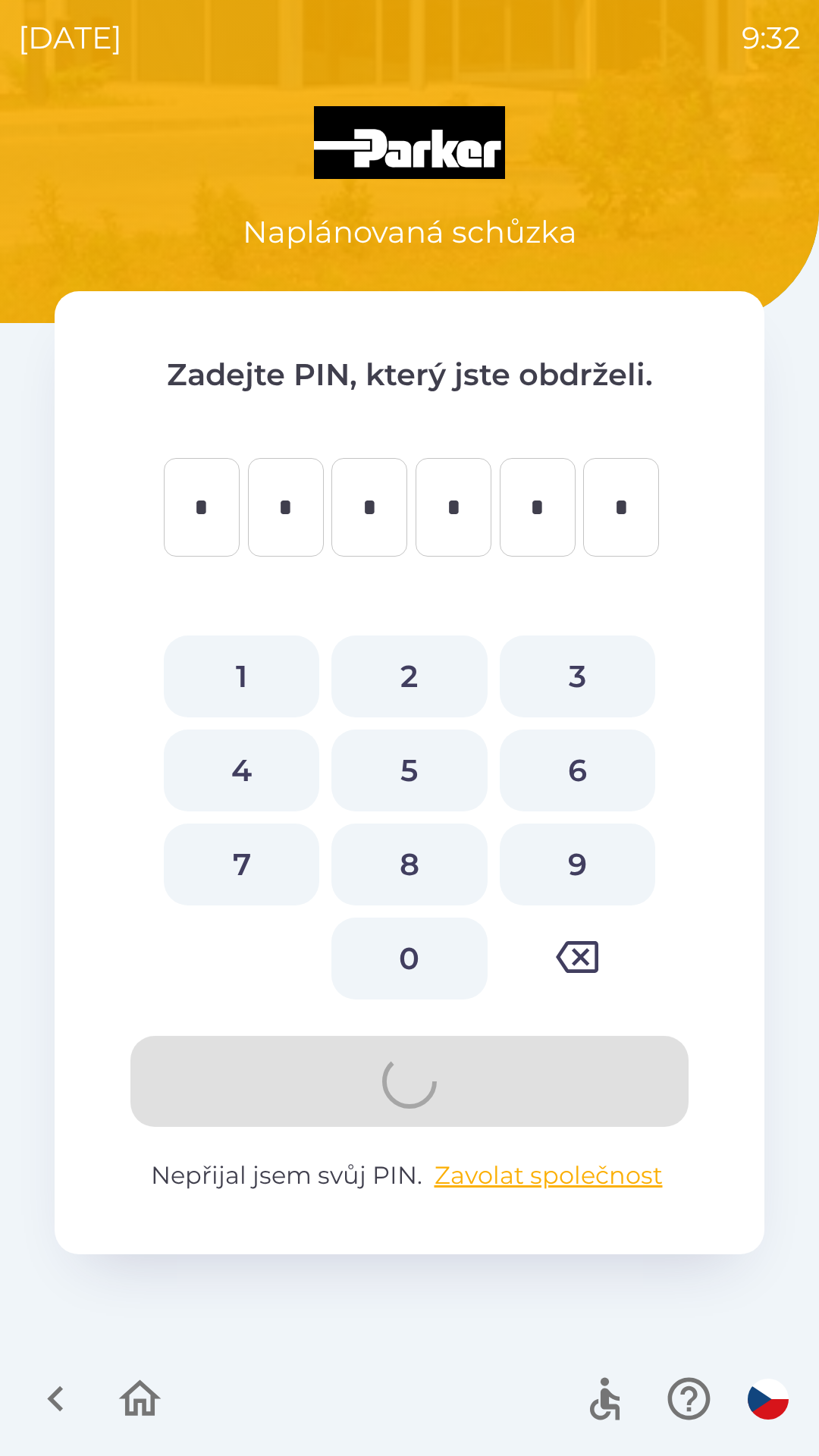
type input "*"
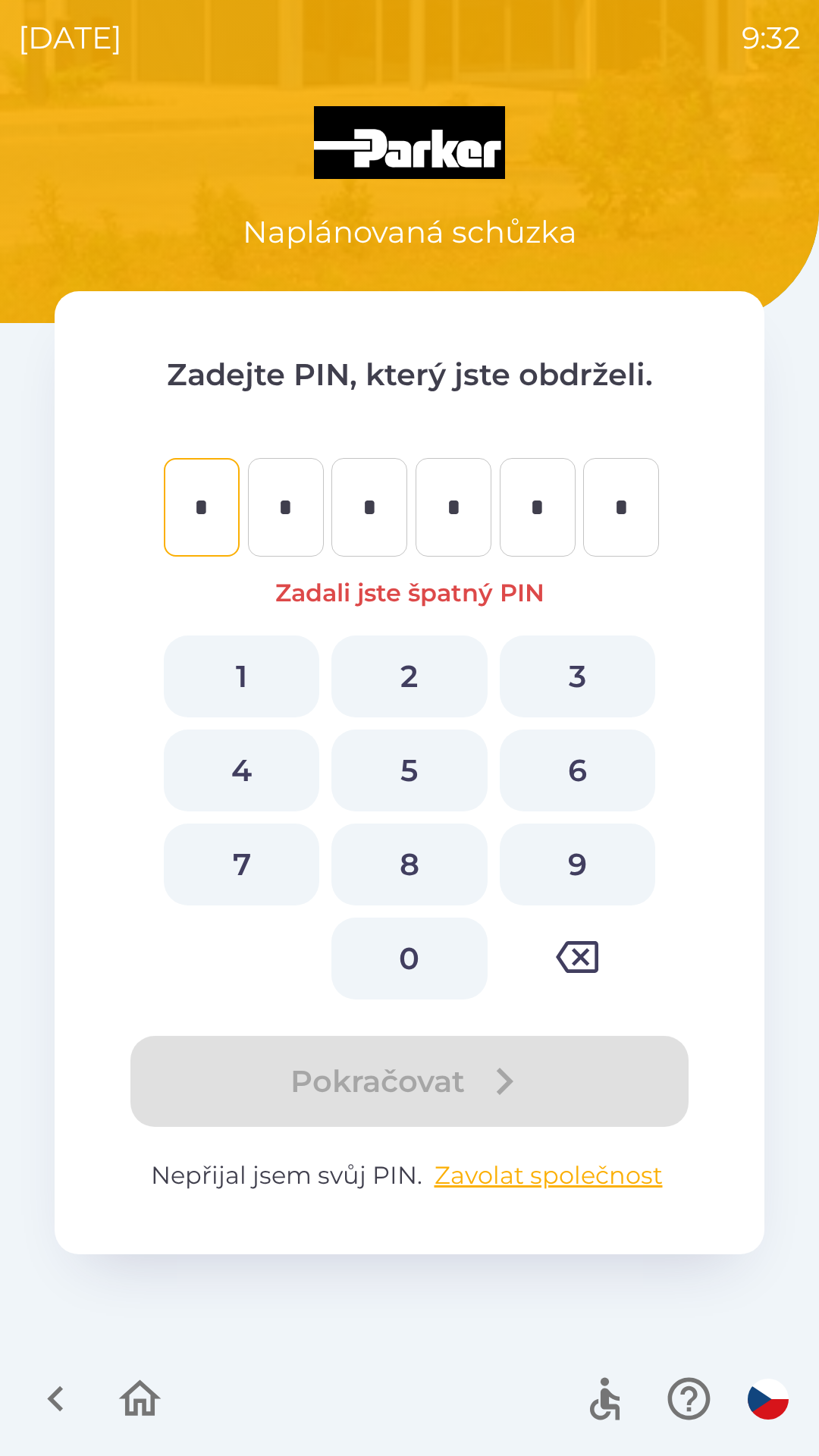
click at [137, 1390] on icon "button" at bounding box center [140, 1398] width 51 height 51
